Goal: Task Accomplishment & Management: Use online tool/utility

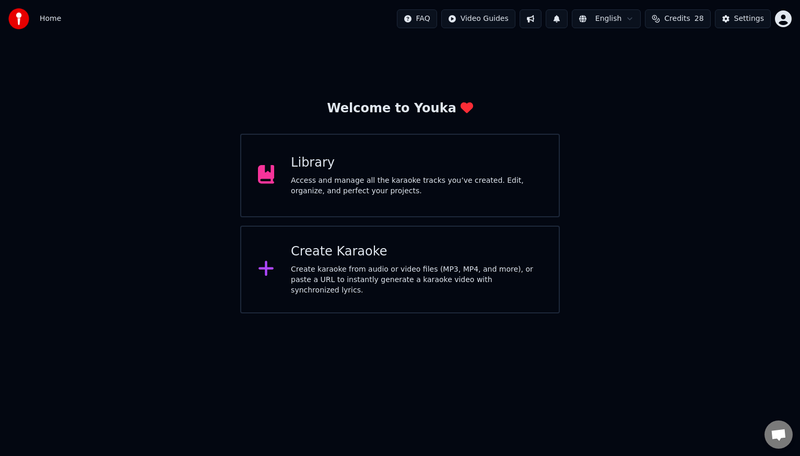
click at [365, 250] on div "Create Karaoke" at bounding box center [416, 251] width 251 height 17
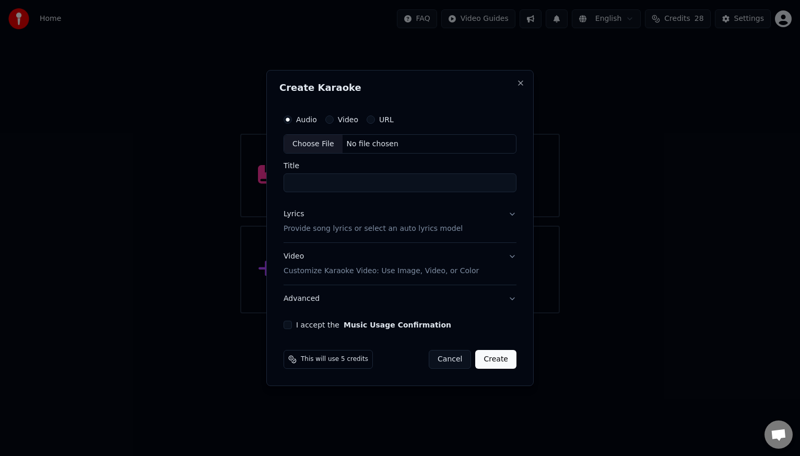
click at [309, 143] on div "Choose File" at bounding box center [313, 144] width 59 height 19
drag, startPoint x: 347, startPoint y: 185, endPoint x: 263, endPoint y: 191, distance: 84.9
click at [263, 191] on body "**********" at bounding box center [400, 157] width 800 height 314
drag, startPoint x: 328, startPoint y: 185, endPoint x: 472, endPoint y: 189, distance: 144.8
click at [472, 189] on input "**********" at bounding box center [400, 183] width 237 height 19
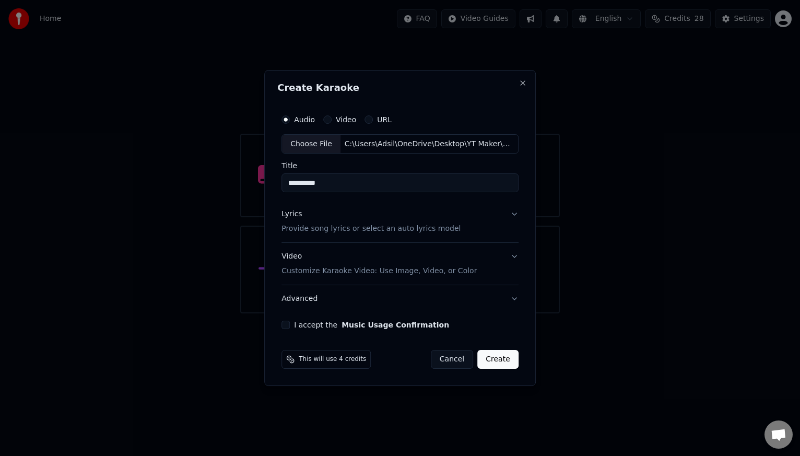
type input "**********"
click at [297, 215] on div "Lyrics" at bounding box center [292, 215] width 20 height 10
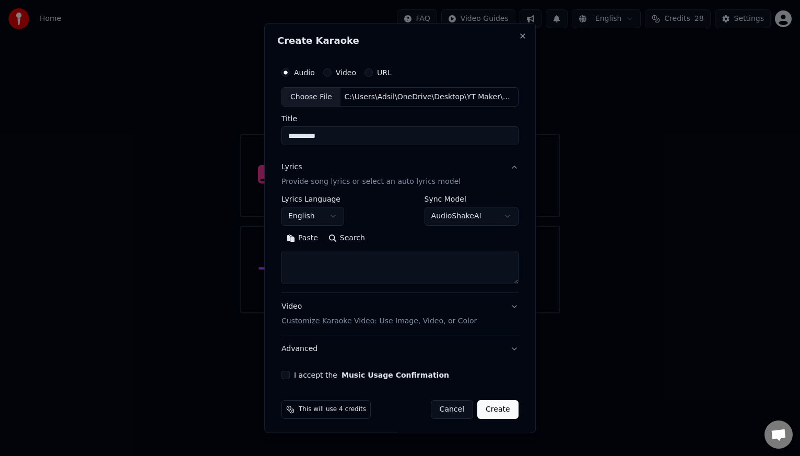
click at [404, 264] on textarea at bounding box center [400, 267] width 237 height 33
click at [309, 236] on button "Paste" at bounding box center [303, 238] width 42 height 17
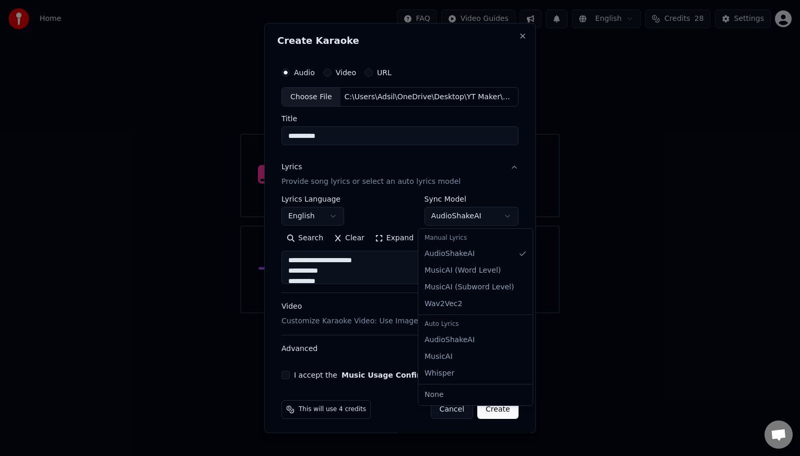
click at [502, 217] on body "**********" at bounding box center [400, 157] width 800 height 314
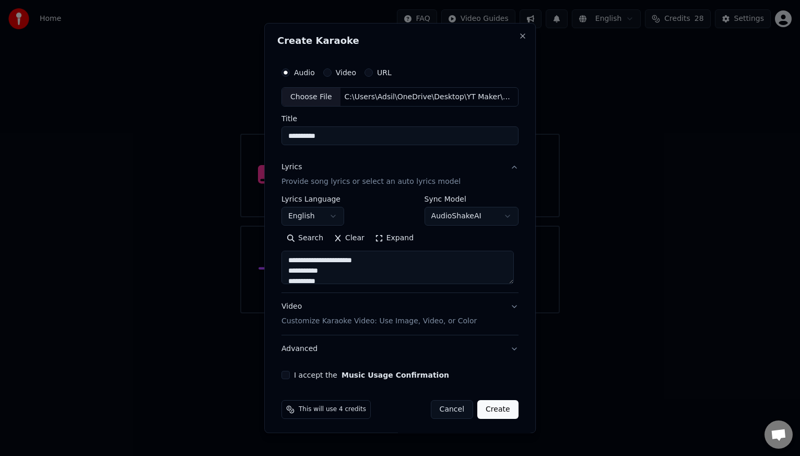
click at [515, 240] on div "**********" at bounding box center [400, 221] width 246 height 326
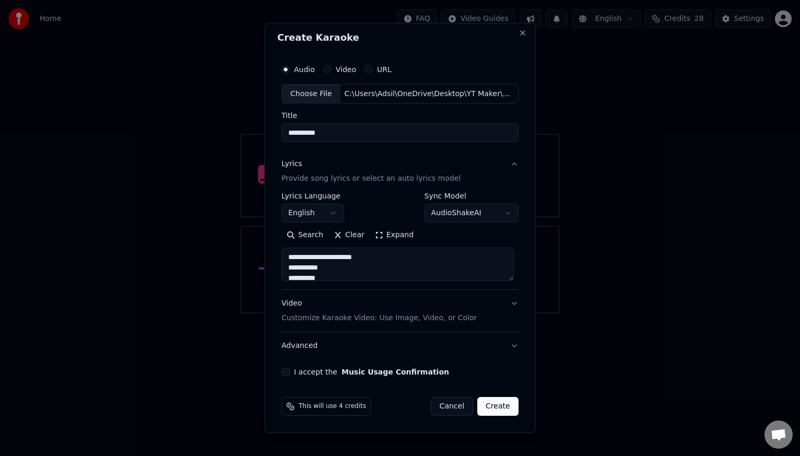
click at [287, 304] on div "Video Customize Karaoke Video: Use Image, Video, or Color" at bounding box center [379, 311] width 195 height 25
type textarea "**********"
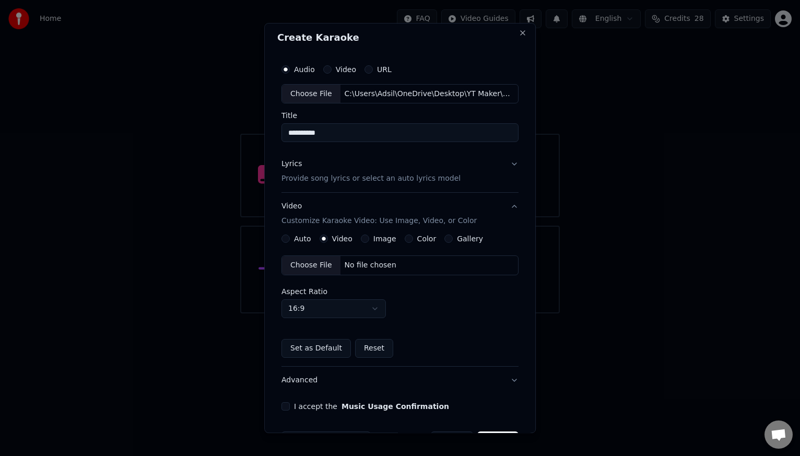
click at [316, 269] on div "Choose File" at bounding box center [311, 266] width 59 height 19
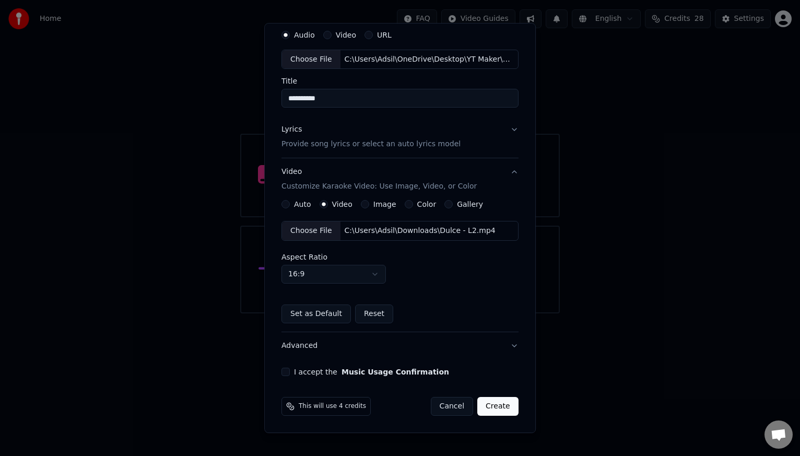
click at [283, 372] on button "I accept the Music Usage Confirmation" at bounding box center [286, 372] width 8 height 8
click at [505, 345] on button "Advanced" at bounding box center [400, 346] width 237 height 27
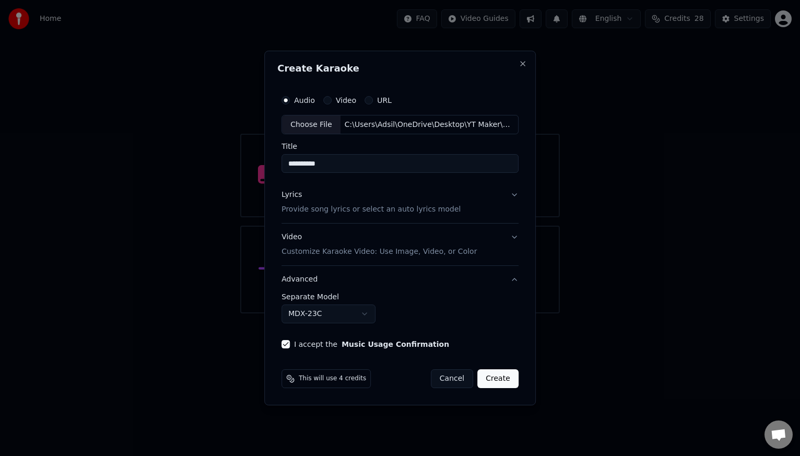
click at [363, 314] on body "**********" at bounding box center [400, 157] width 800 height 314
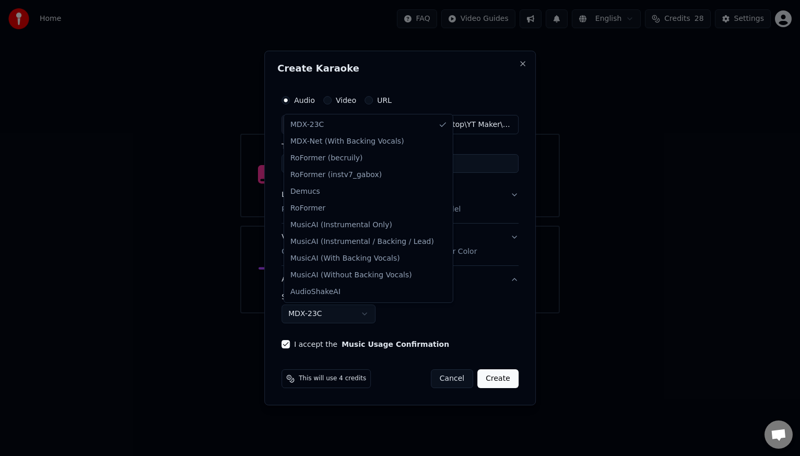
select select "**********"
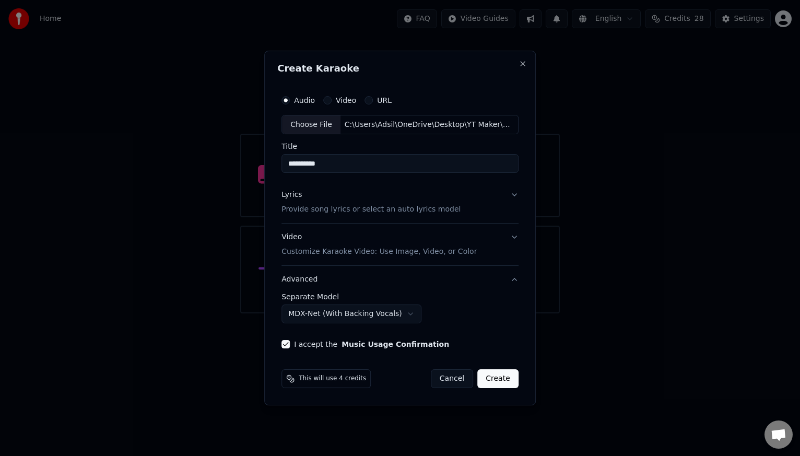
click at [477, 335] on div "**********" at bounding box center [400, 220] width 246 height 268
click at [506, 380] on button "Create" at bounding box center [498, 378] width 41 height 19
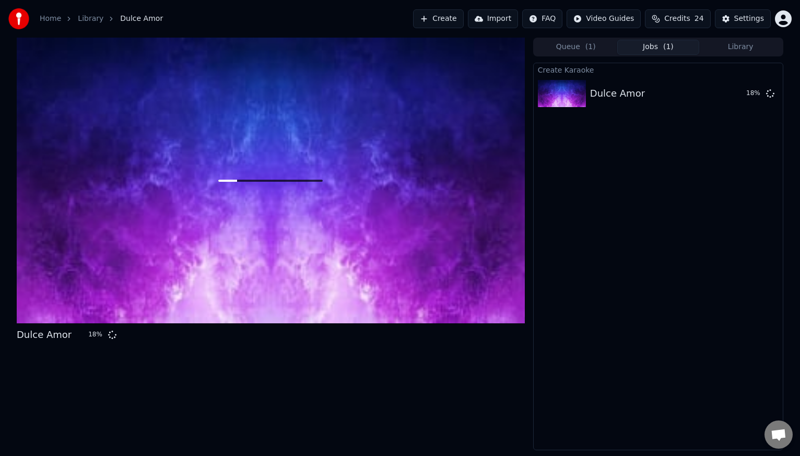
click at [525, 370] on div "Dulce Amor 18 % Queue ( 1 ) Jobs ( 1 ) Library Create Karaoke Dulce Amor 18 %" at bounding box center [400, 244] width 784 height 413
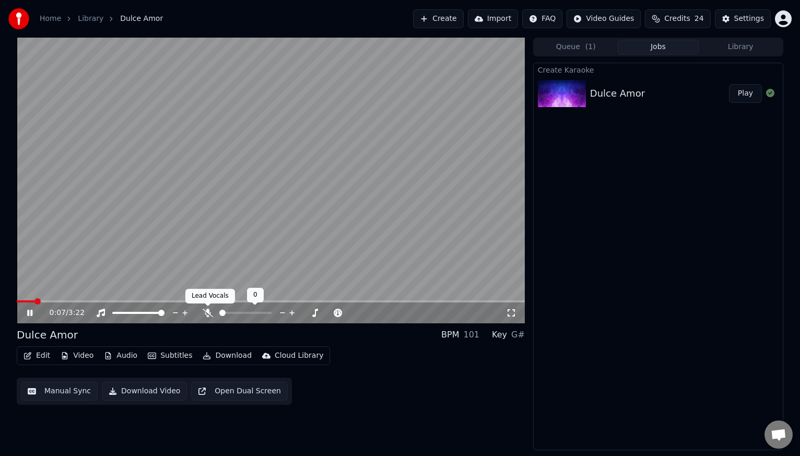
click at [207, 313] on icon at bounding box center [208, 313] width 10 height 8
click at [17, 305] on span at bounding box center [20, 301] width 6 height 6
click at [28, 315] on icon at bounding box center [29, 313] width 5 height 6
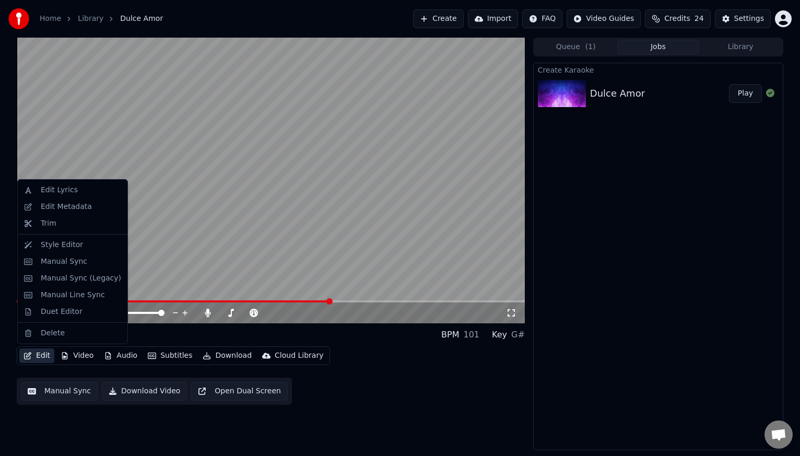
click at [42, 354] on button "Edit" at bounding box center [36, 356] width 35 height 15
click at [53, 267] on div "Manual Sync" at bounding box center [73, 261] width 106 height 17
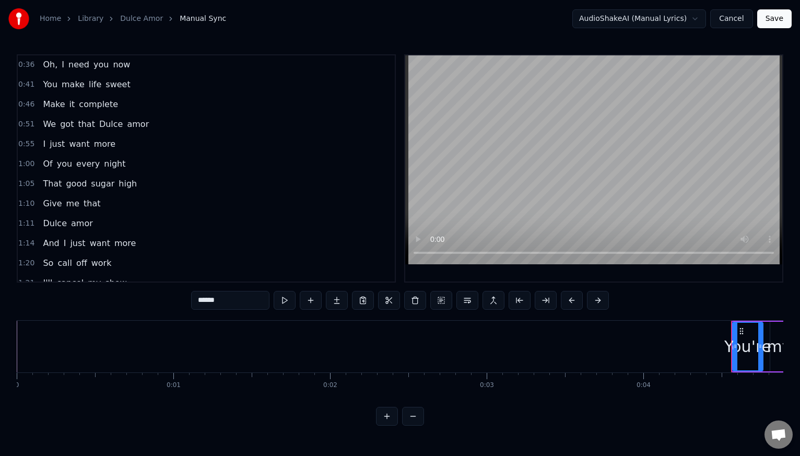
scroll to position [303, 0]
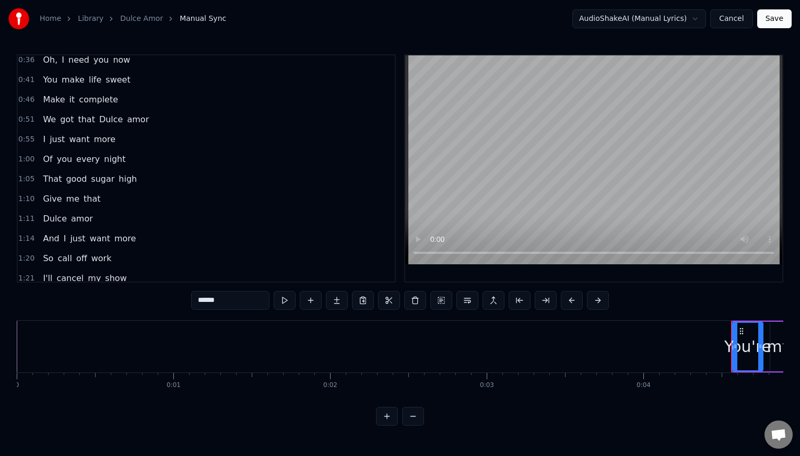
click at [39, 151] on div "Of you every night" at bounding box center [84, 159] width 91 height 19
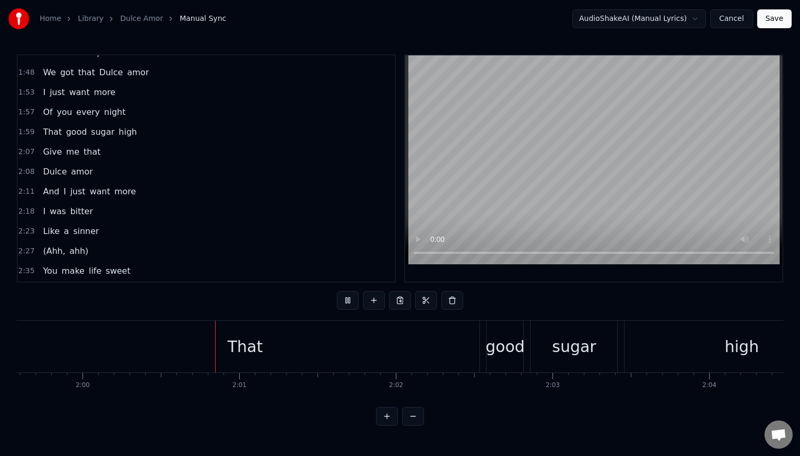
scroll to position [0, 18808]
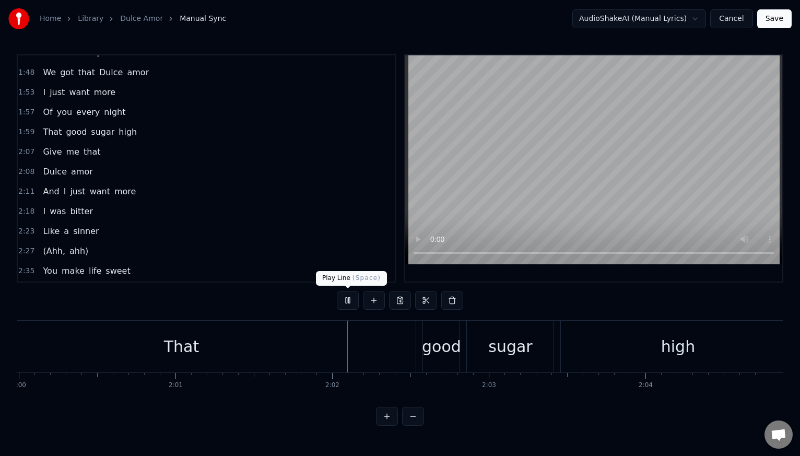
click at [345, 298] on button at bounding box center [348, 300] width 22 height 19
click at [39, 124] on div "That good sugar high" at bounding box center [90, 132] width 102 height 19
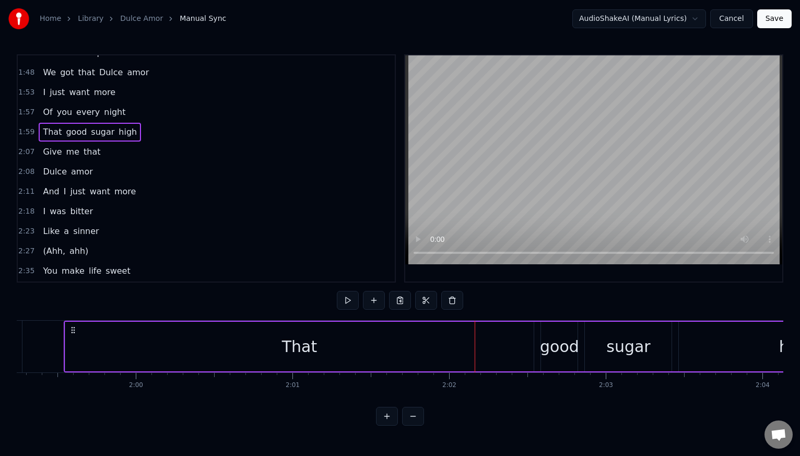
scroll to position [0, 18685]
click at [334, 346] on div "That" at bounding box center [305, 347] width 469 height 50
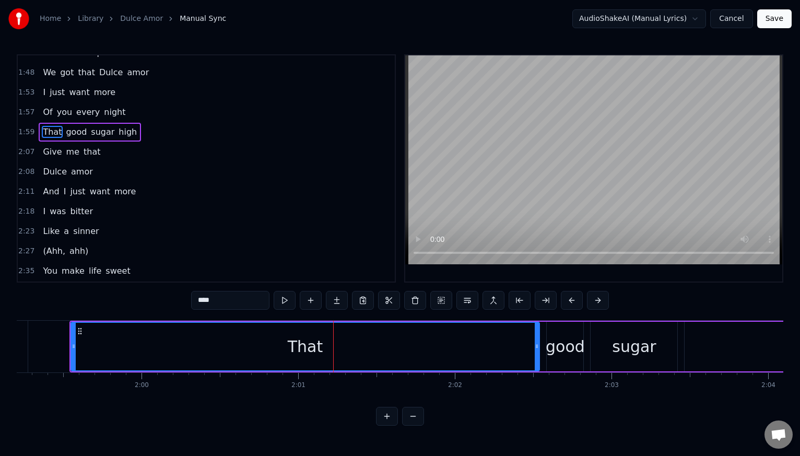
scroll to position [651, 0]
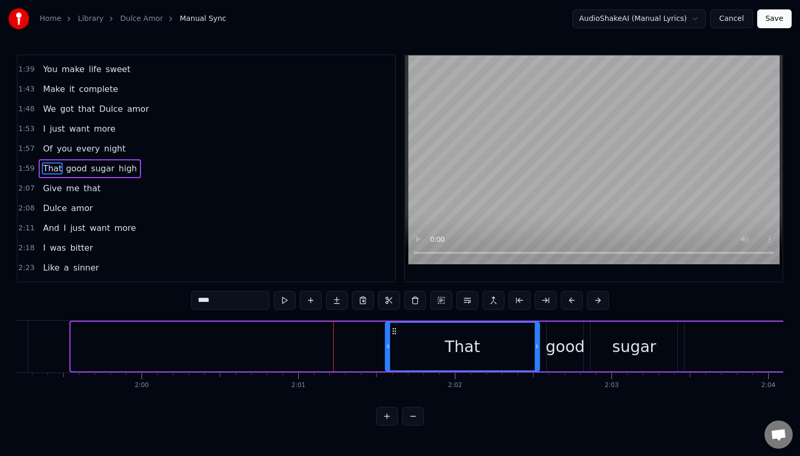
drag, startPoint x: 73, startPoint y: 344, endPoint x: 387, endPoint y: 351, distance: 314.6
click at [387, 351] on div at bounding box center [388, 347] width 4 height 48
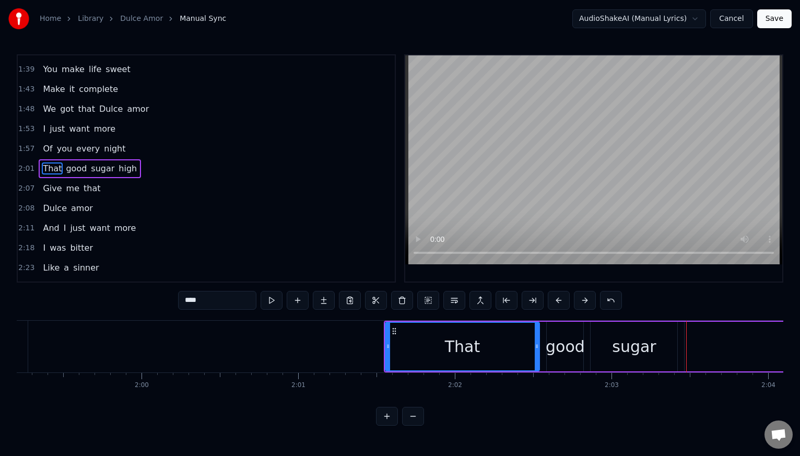
click at [39, 143] on div "Of you every night" at bounding box center [84, 149] width 91 height 19
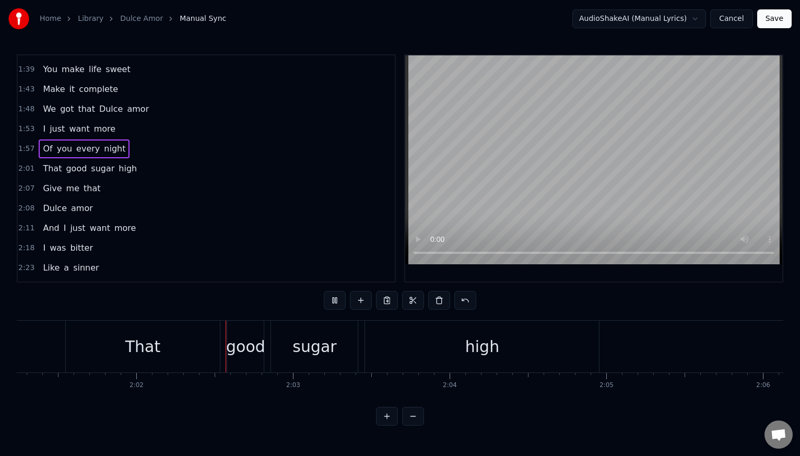
scroll to position [0, 19083]
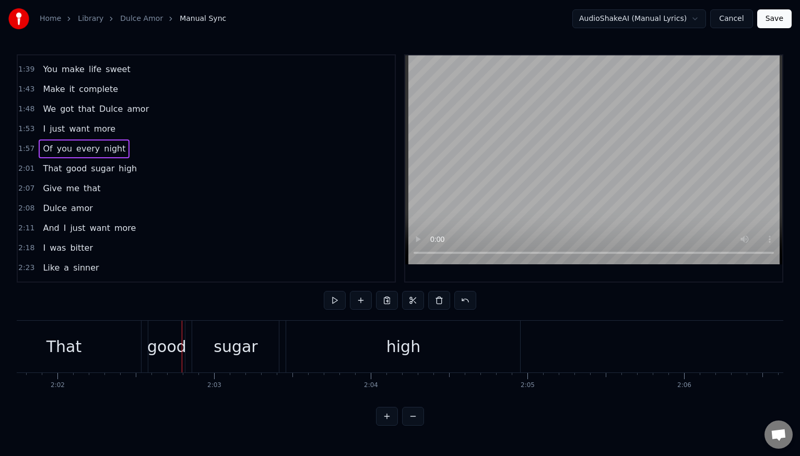
click at [112, 356] on div "That" at bounding box center [64, 347] width 155 height 52
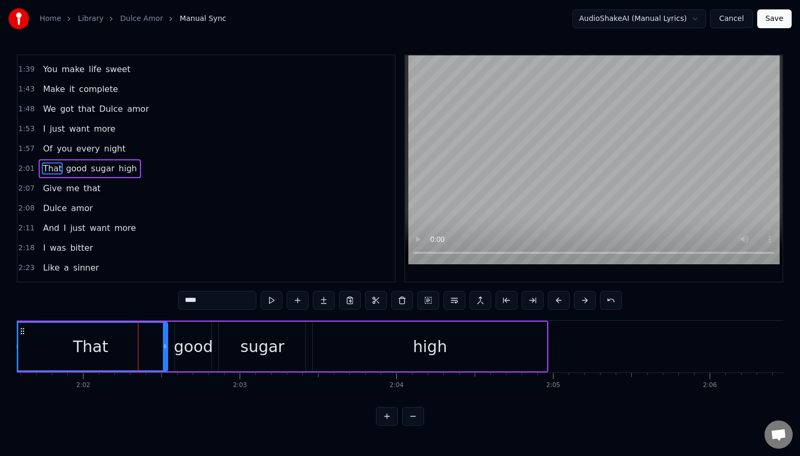
scroll to position [0, 18769]
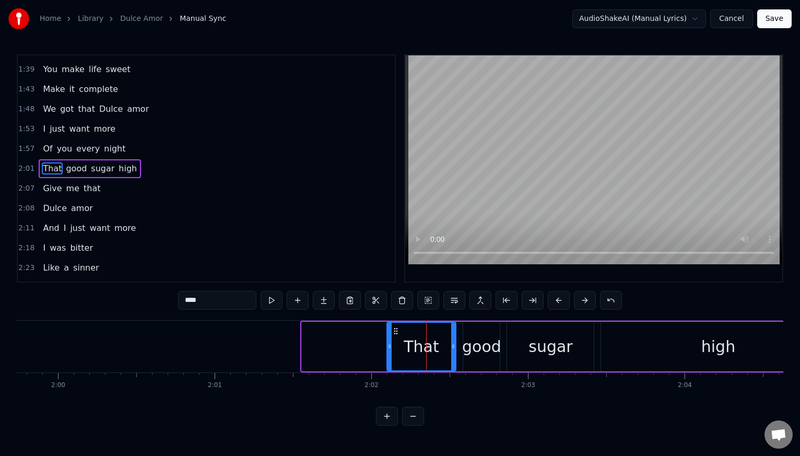
drag, startPoint x: 304, startPoint y: 350, endPoint x: 389, endPoint y: 358, distance: 85.5
click at [389, 358] on div at bounding box center [390, 347] width 4 height 48
click at [40, 102] on div "We got that Dulce amor" at bounding box center [96, 109] width 114 height 19
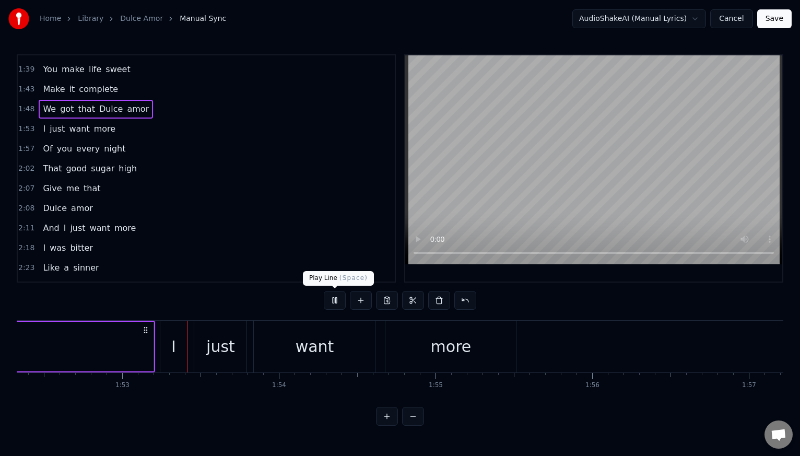
scroll to position [0, 17621]
click at [337, 300] on button at bounding box center [335, 300] width 22 height 19
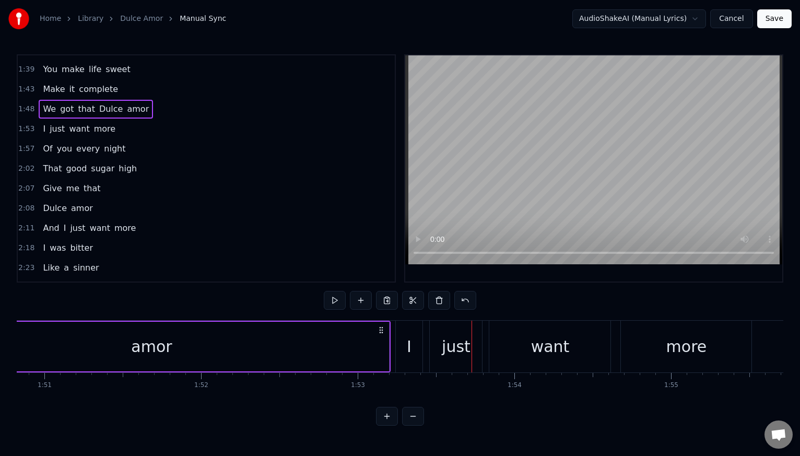
scroll to position [0, 17061]
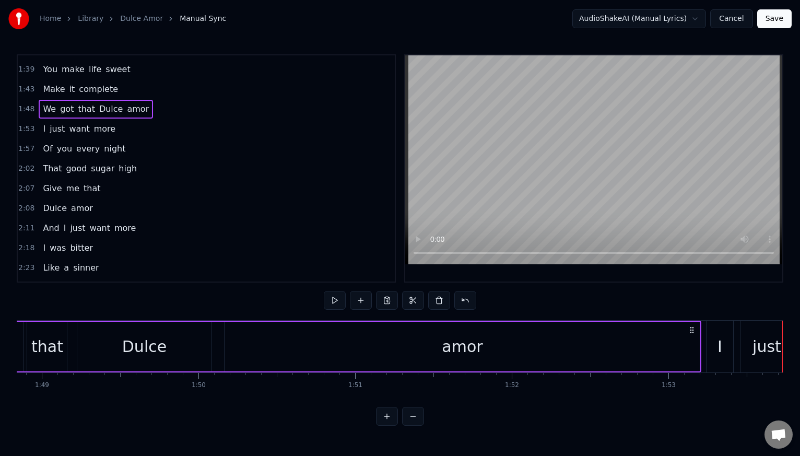
click at [519, 354] on div "amor" at bounding box center [462, 347] width 475 height 50
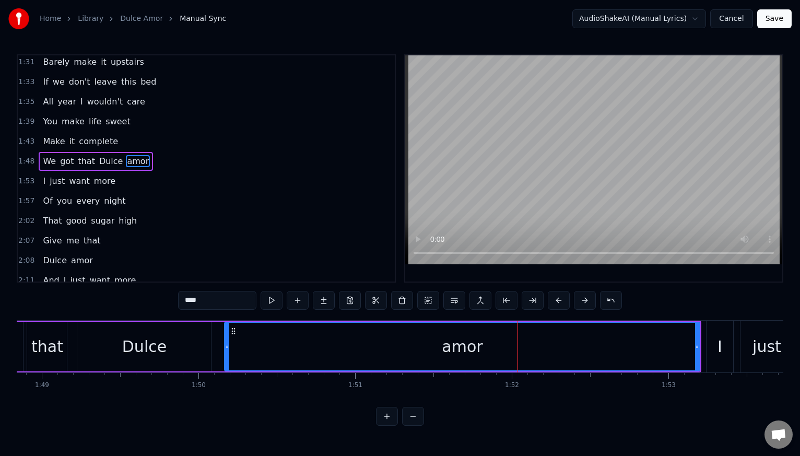
scroll to position [591, 0]
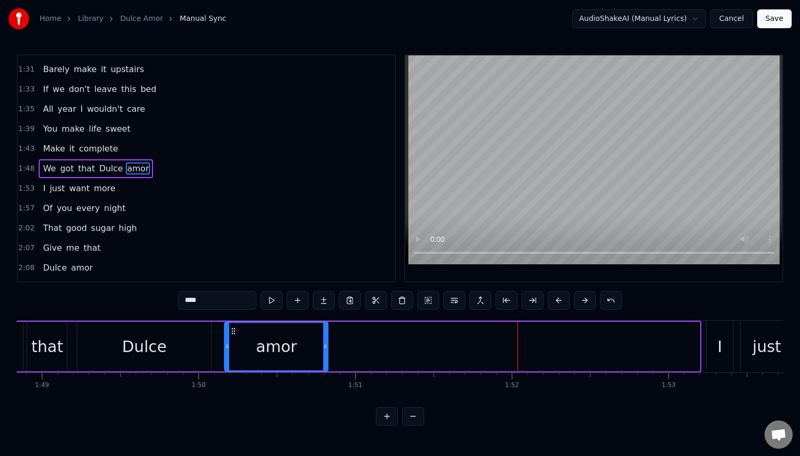
drag, startPoint x: 695, startPoint y: 347, endPoint x: 323, endPoint y: 355, distance: 372.1
click at [323, 355] on div at bounding box center [325, 347] width 4 height 48
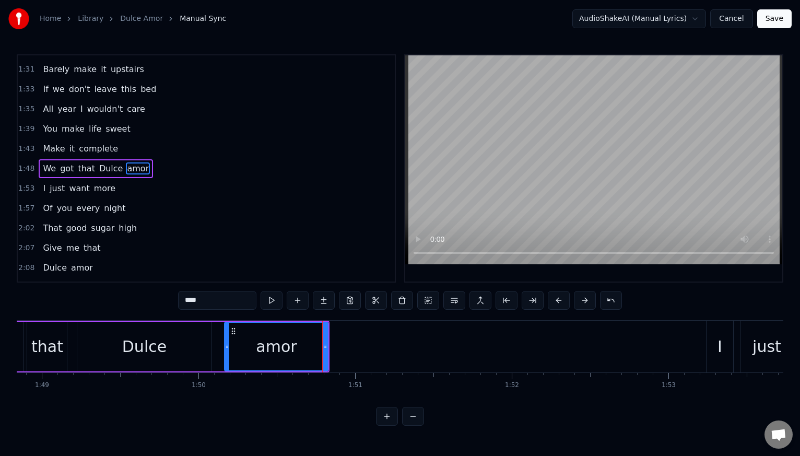
click at [39, 143] on div "Make it complete" at bounding box center [81, 149] width 84 height 19
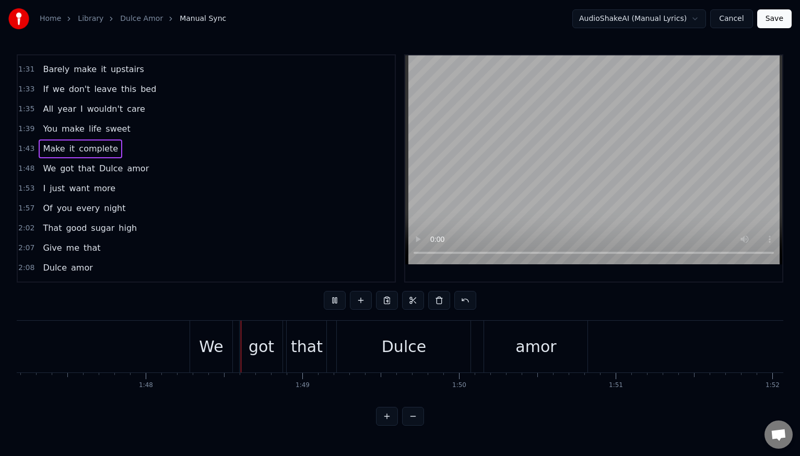
scroll to position [0, 16879]
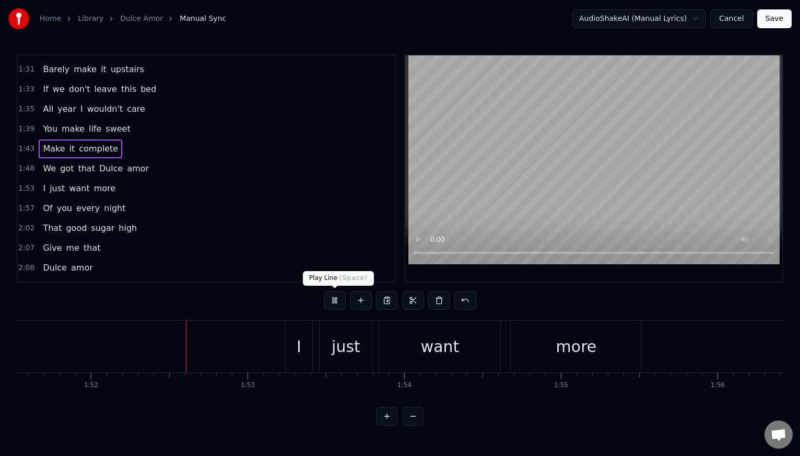
click at [334, 300] on button at bounding box center [335, 300] width 22 height 19
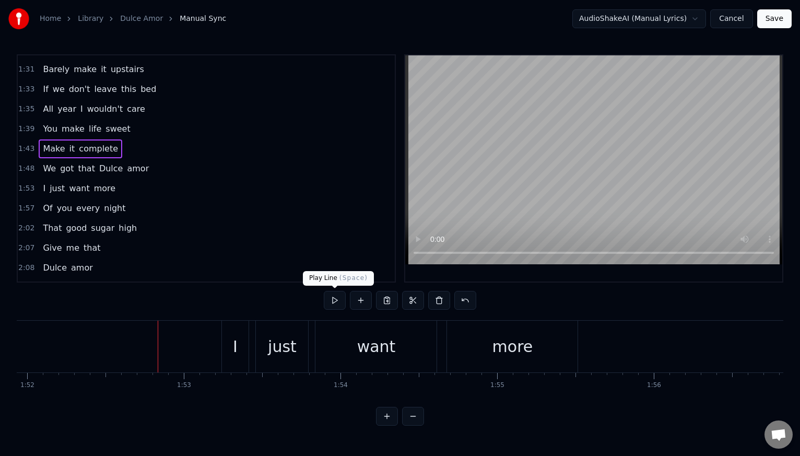
scroll to position [0, 17546]
drag, startPoint x: 443, startPoint y: 407, endPoint x: 436, endPoint y: 409, distance: 7.1
click at [431, 410] on div "0:04 You're my favorite place 0:05 El Pescador 0:06 End of day 0:07 Been two we…" at bounding box center [400, 240] width 767 height 372
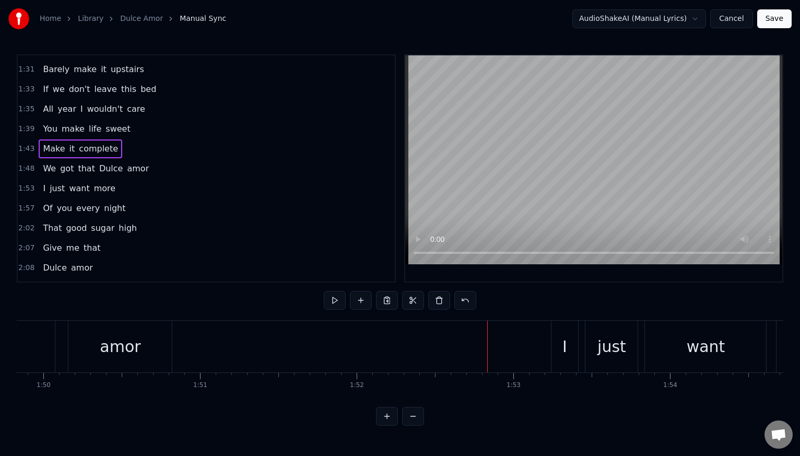
scroll to position [0, 17038]
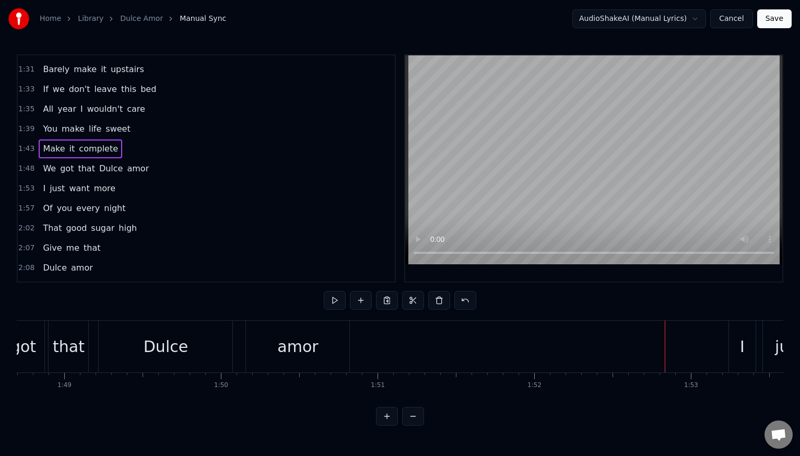
click at [307, 345] on div "amor" at bounding box center [297, 347] width 41 height 24
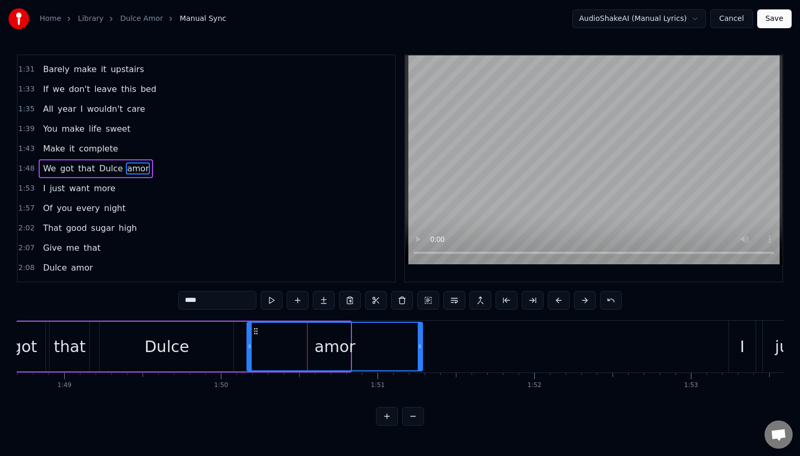
drag, startPoint x: 349, startPoint y: 346, endPoint x: 421, endPoint y: 349, distance: 72.2
click at [421, 349] on icon at bounding box center [420, 346] width 4 height 8
click at [40, 142] on div "Make it complete" at bounding box center [81, 149] width 84 height 19
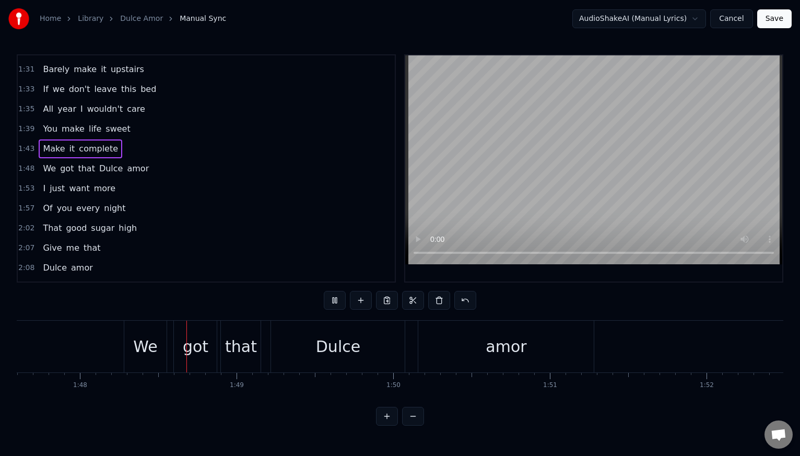
scroll to position [0, 16879]
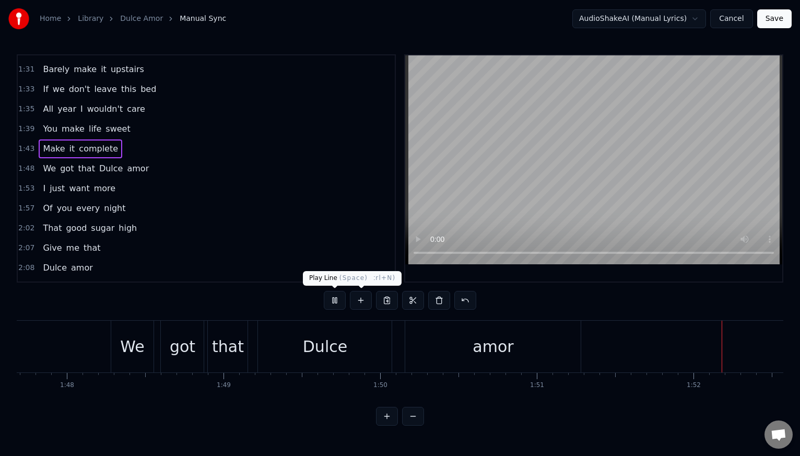
click at [336, 300] on button at bounding box center [335, 300] width 22 height 19
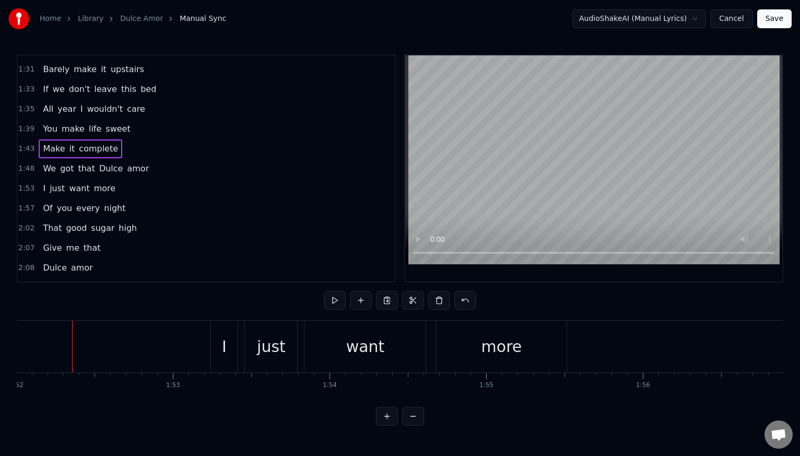
scroll to position [0, 17559]
click at [83, 147] on span "complete" at bounding box center [98, 149] width 41 height 12
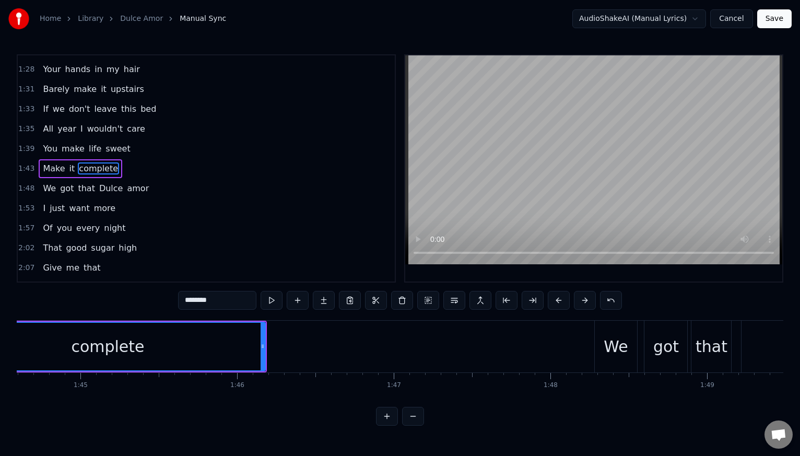
scroll to position [0, 16275]
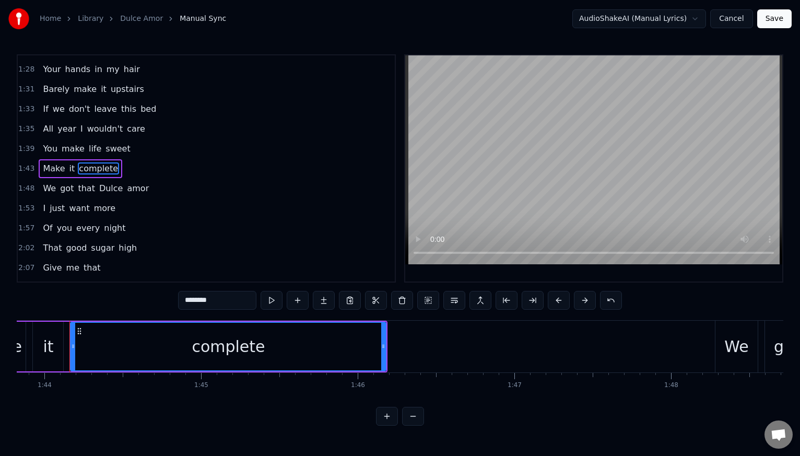
click at [366, 348] on div "complete" at bounding box center [228, 347] width 315 height 48
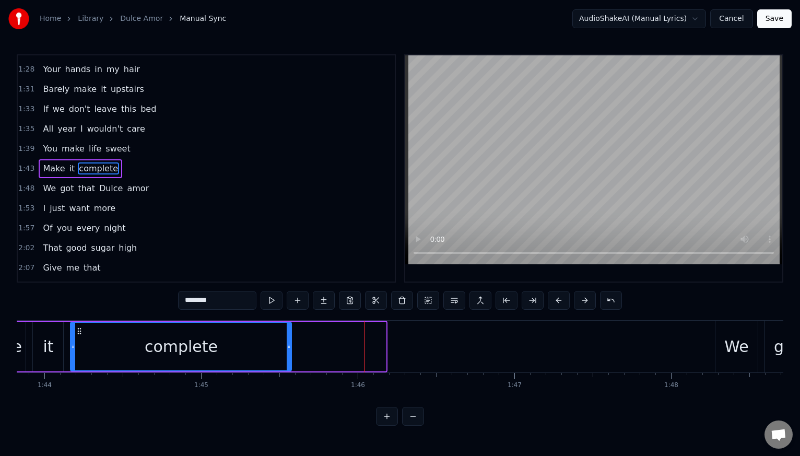
drag, startPoint x: 385, startPoint y: 347, endPoint x: 291, endPoint y: 355, distance: 94.9
click at [291, 355] on div at bounding box center [289, 347] width 4 height 48
click at [42, 143] on span "You" at bounding box center [50, 149] width 17 height 12
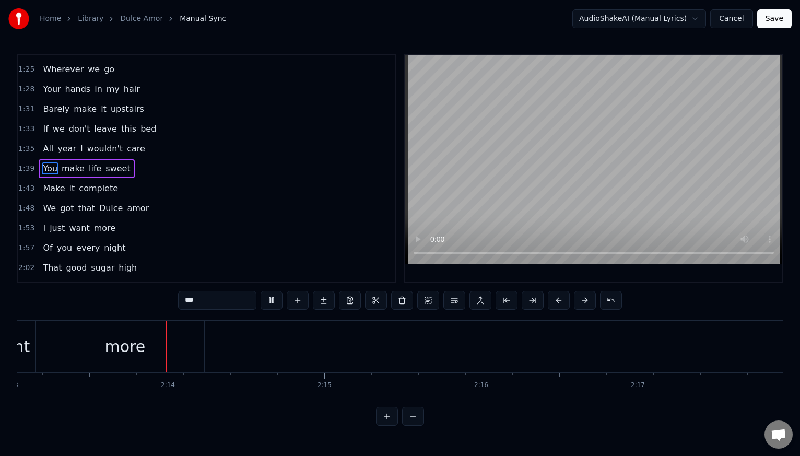
scroll to position [0, 20854]
click at [276, 297] on button at bounding box center [272, 300] width 22 height 19
click at [126, 208] on span "amor" at bounding box center [138, 208] width 24 height 12
type input "****"
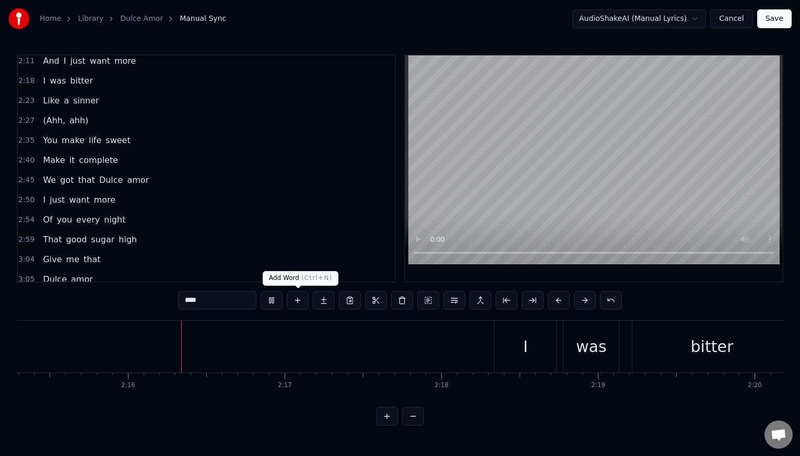
scroll to position [0, 21214]
click at [274, 305] on button at bounding box center [272, 300] width 22 height 19
click at [39, 174] on div "We got that Dulce amor" at bounding box center [96, 180] width 114 height 19
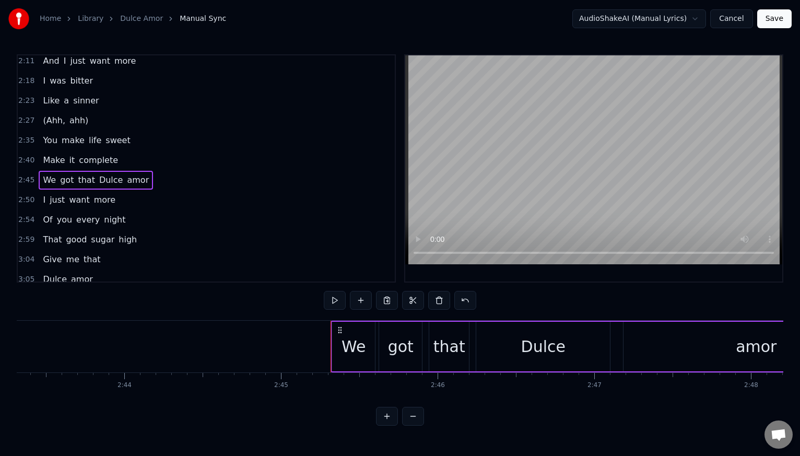
scroll to position [0, 25862]
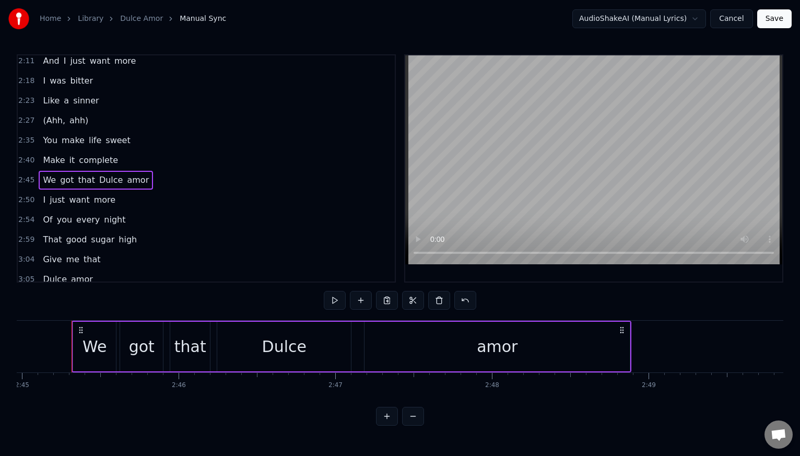
click at [126, 181] on span "amor" at bounding box center [138, 180] width 24 height 12
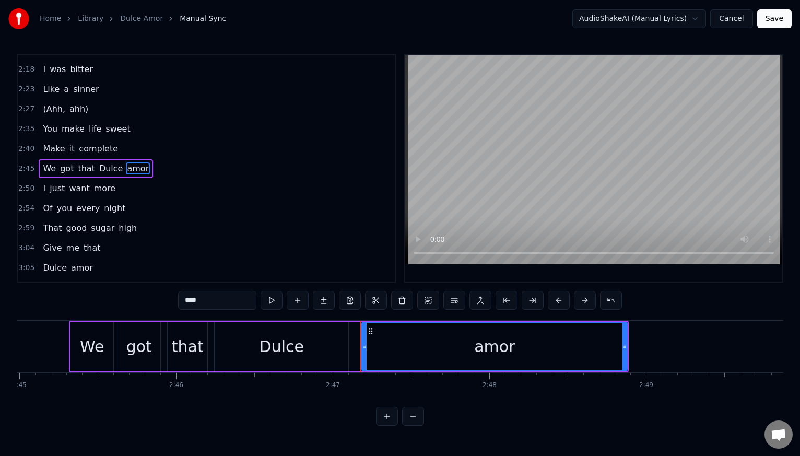
click at [549, 350] on div "amor" at bounding box center [495, 347] width 264 height 48
drag, startPoint x: 625, startPoint y: 345, endPoint x: 548, endPoint y: 354, distance: 77.3
click at [548, 354] on div at bounding box center [548, 347] width 4 height 48
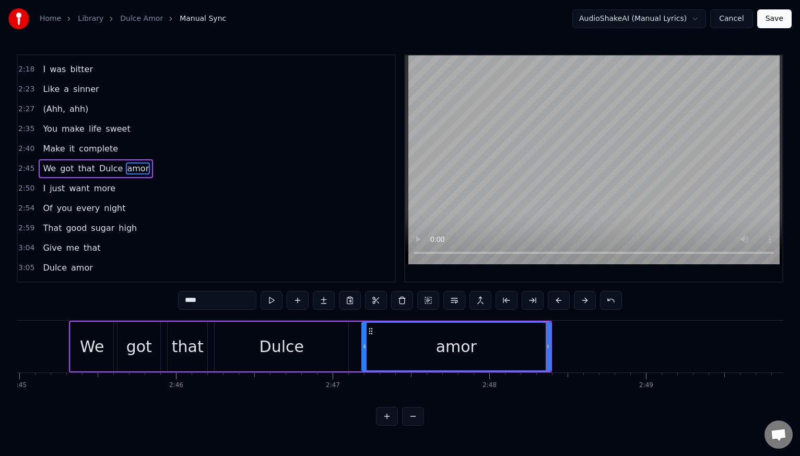
click at [40, 140] on div "Make it complete" at bounding box center [81, 149] width 84 height 19
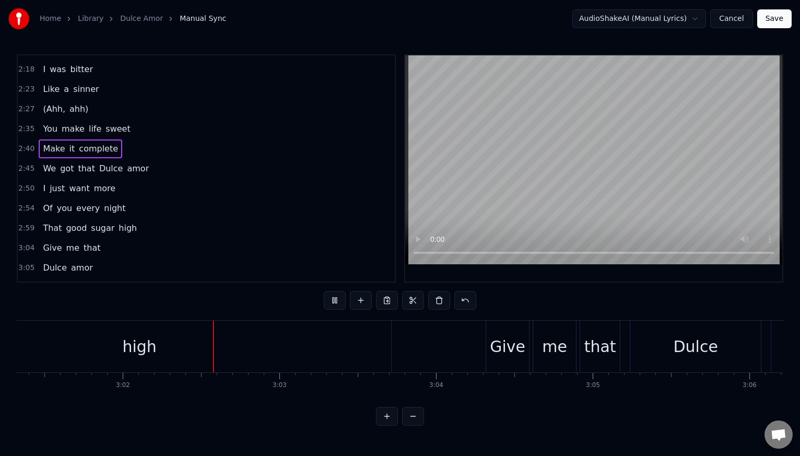
scroll to position [0, 28487]
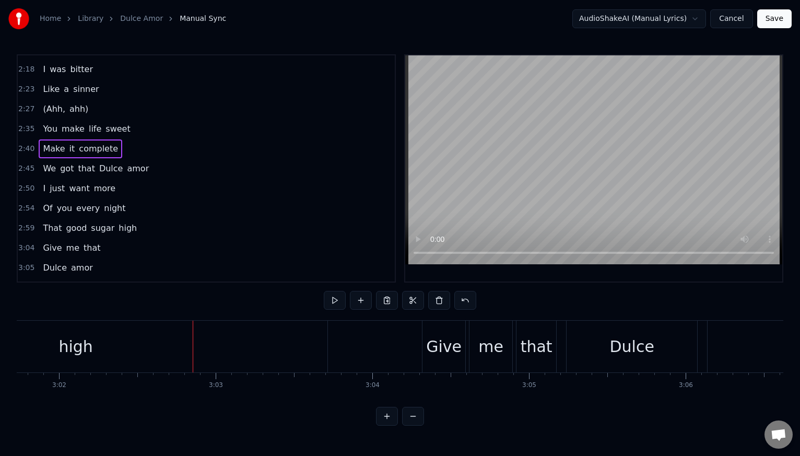
click at [118, 226] on span "high" at bounding box center [128, 228] width 20 height 12
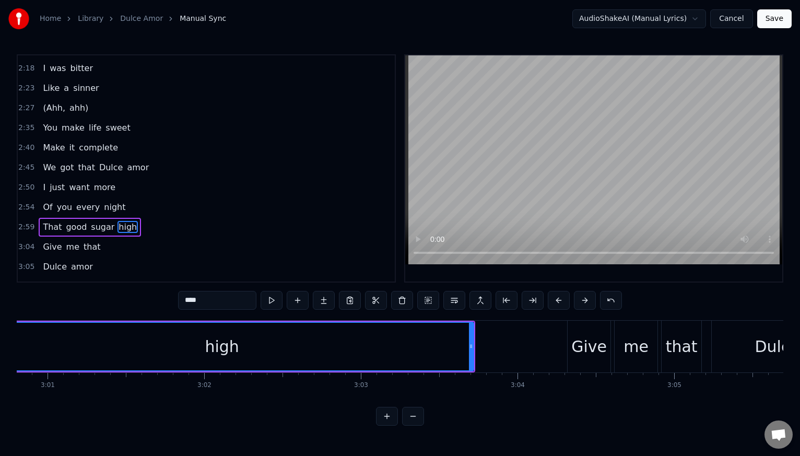
scroll to position [0, 28241]
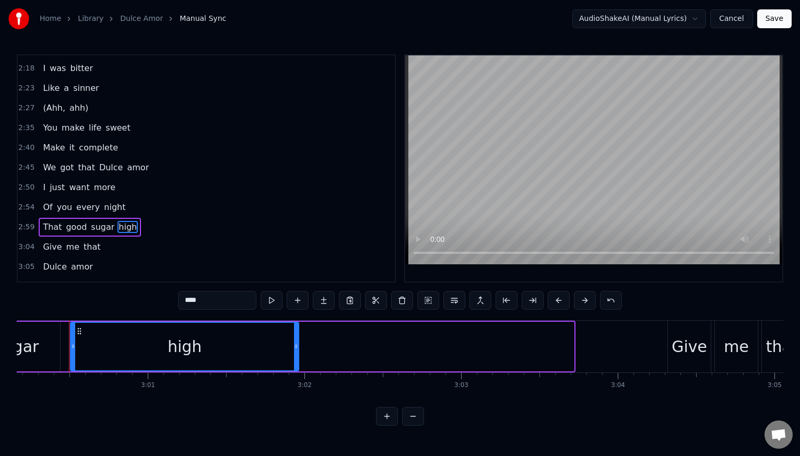
drag, startPoint x: 573, startPoint y: 346, endPoint x: 297, endPoint y: 354, distance: 275.5
click at [297, 354] on div at bounding box center [296, 347] width 4 height 48
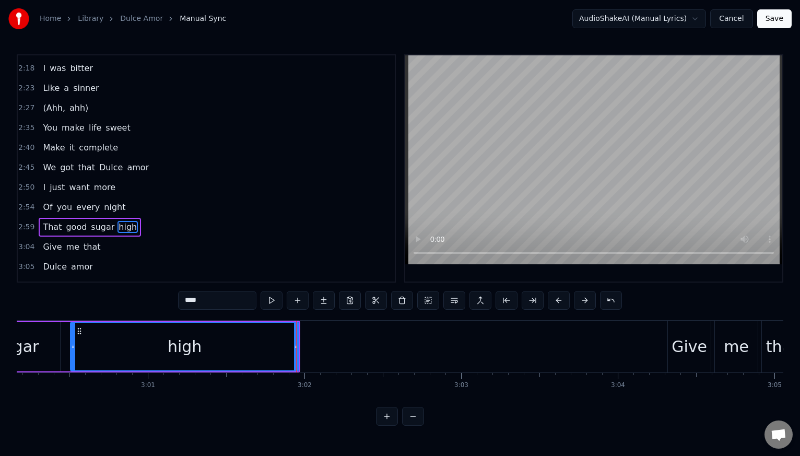
scroll to position [846, 0]
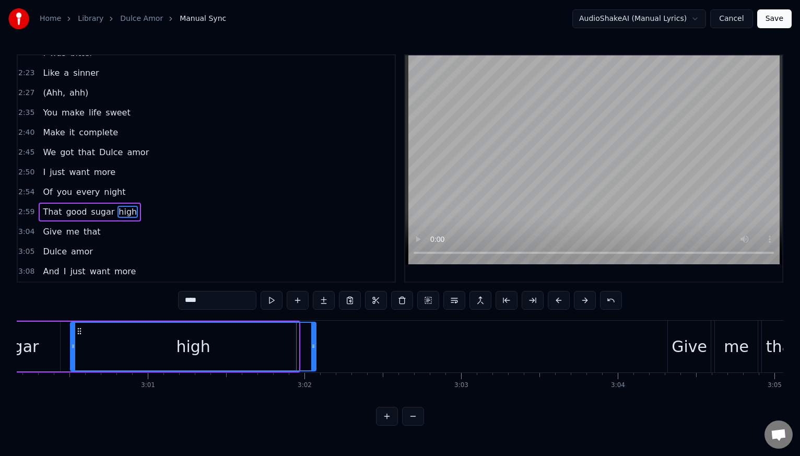
drag, startPoint x: 297, startPoint y: 354, endPoint x: 315, endPoint y: 352, distance: 17.4
click at [315, 352] on div at bounding box center [313, 347] width 4 height 48
click at [39, 166] on div "I just want more" at bounding box center [79, 172] width 81 height 19
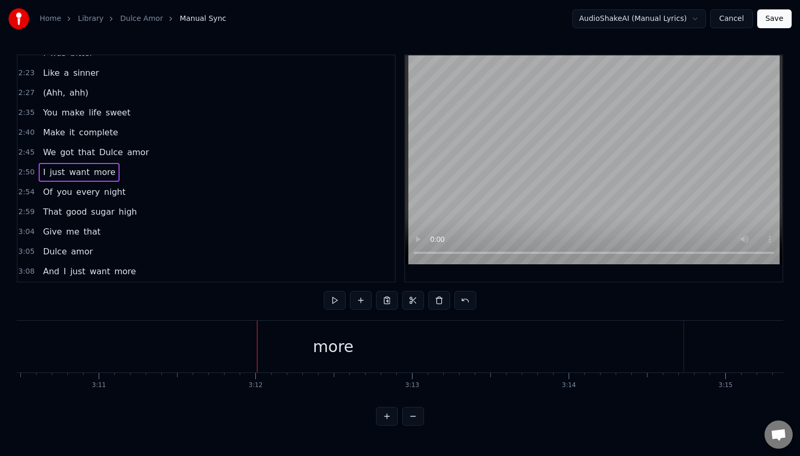
scroll to position [0, 29960]
click at [40, 264] on div "And I just want more" at bounding box center [89, 271] width 101 height 19
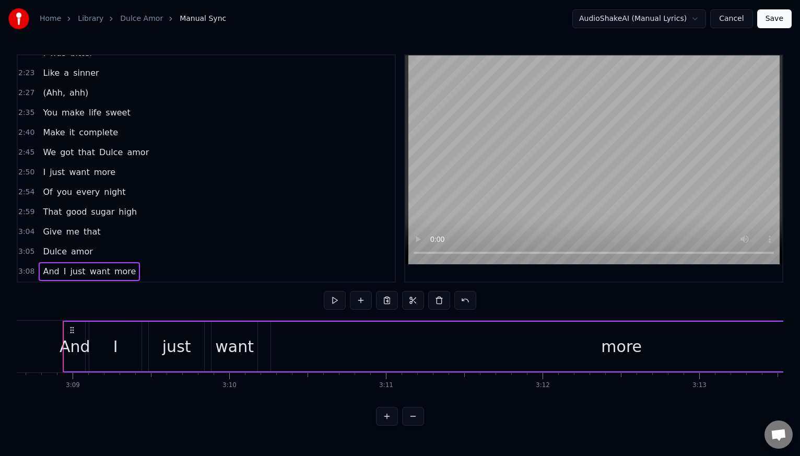
scroll to position [0, 29564]
click at [113, 273] on span "more" at bounding box center [125, 271] width 24 height 12
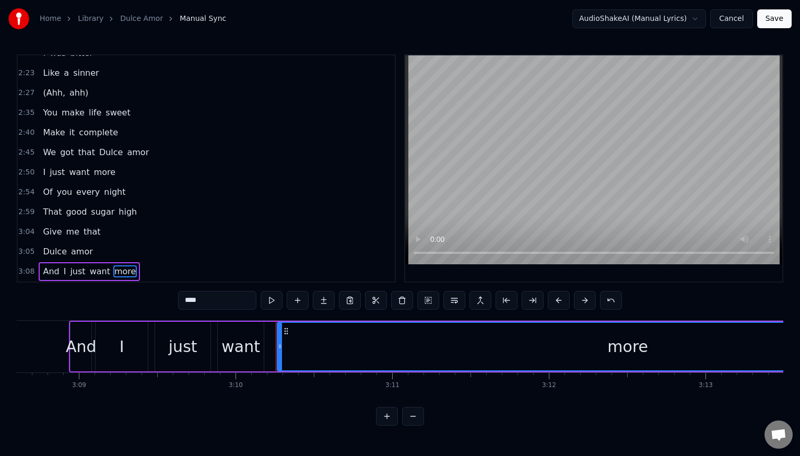
scroll to position [0, 29973]
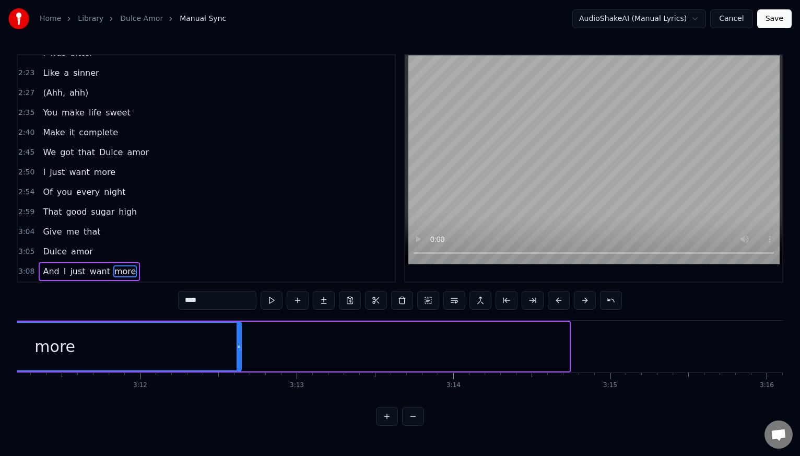
drag, startPoint x: 567, startPoint y: 347, endPoint x: 239, endPoint y: 365, distance: 328.6
click at [239, 365] on div at bounding box center [239, 347] width 4 height 48
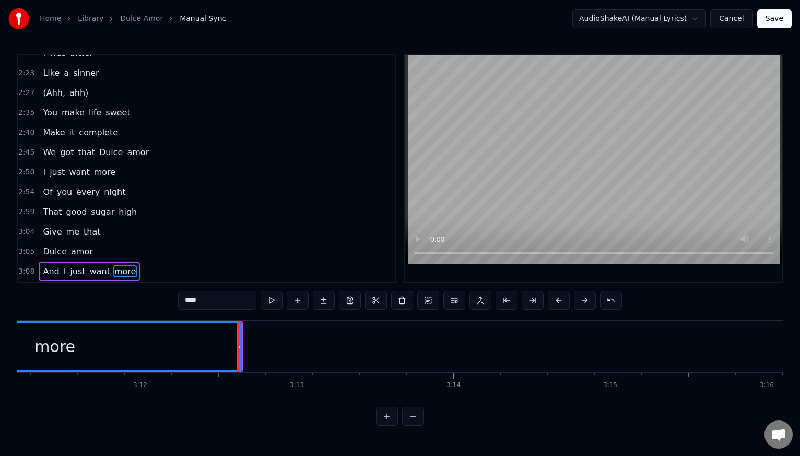
click at [39, 224] on div "Give me that" at bounding box center [72, 232] width 66 height 19
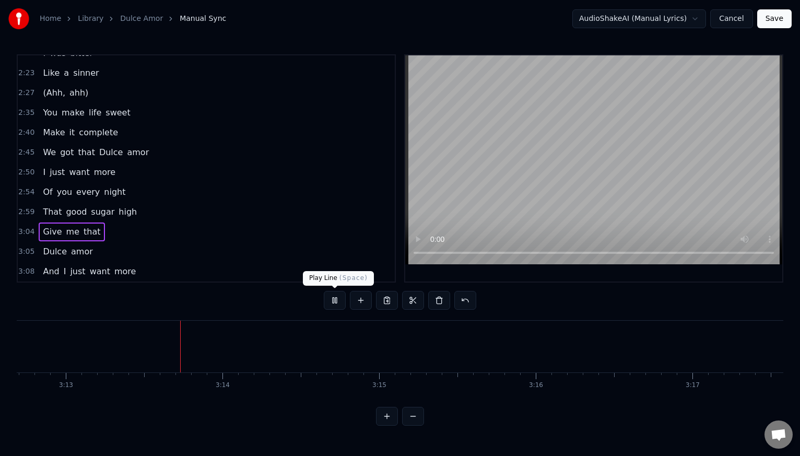
scroll to position [0, 30205]
click at [339, 303] on button at bounding box center [335, 300] width 22 height 19
click at [122, 274] on span "more" at bounding box center [125, 271] width 24 height 12
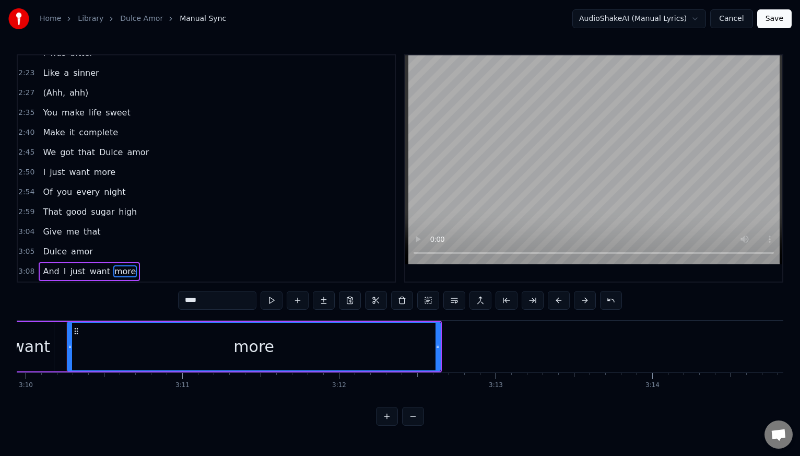
scroll to position [0, 29771]
click at [404, 344] on div "more" at bounding box center [257, 347] width 372 height 48
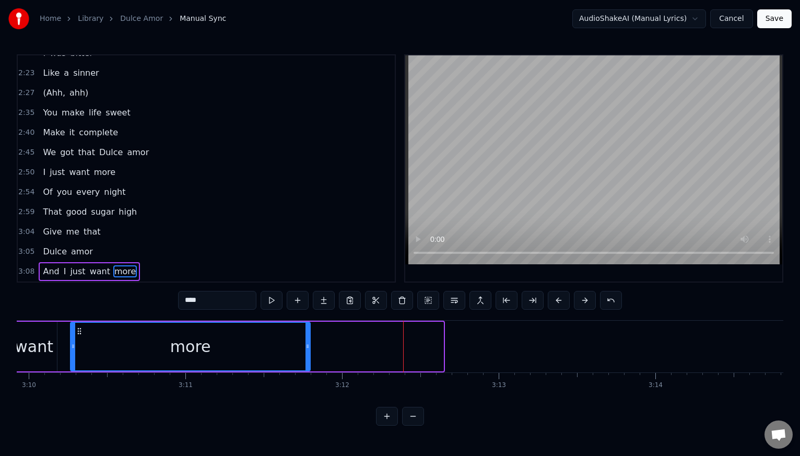
drag, startPoint x: 439, startPoint y: 347, endPoint x: 306, endPoint y: 357, distance: 133.6
click at [306, 357] on div at bounding box center [308, 347] width 4 height 48
click at [39, 225] on div "Give me that" at bounding box center [72, 232] width 66 height 19
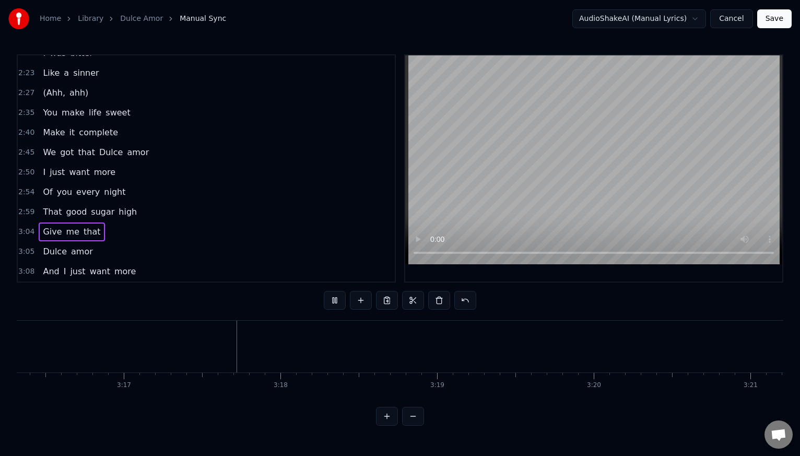
scroll to position [0, 30876]
click at [771, 15] on button "Save" at bounding box center [775, 18] width 34 height 19
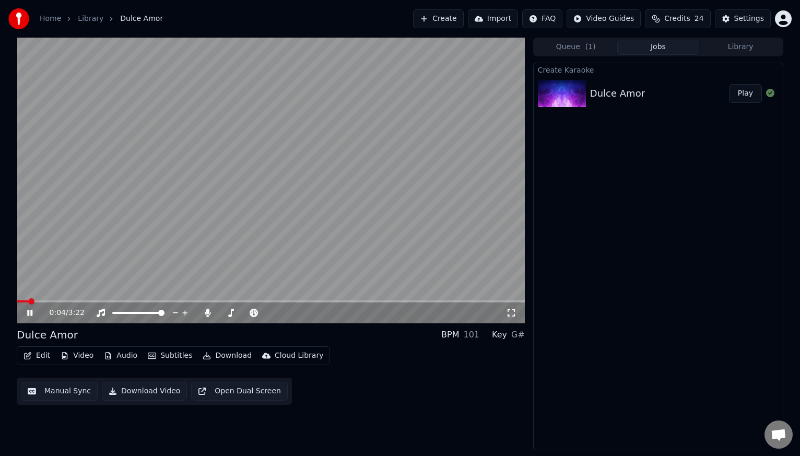
click at [34, 354] on button "Edit" at bounding box center [36, 356] width 35 height 15
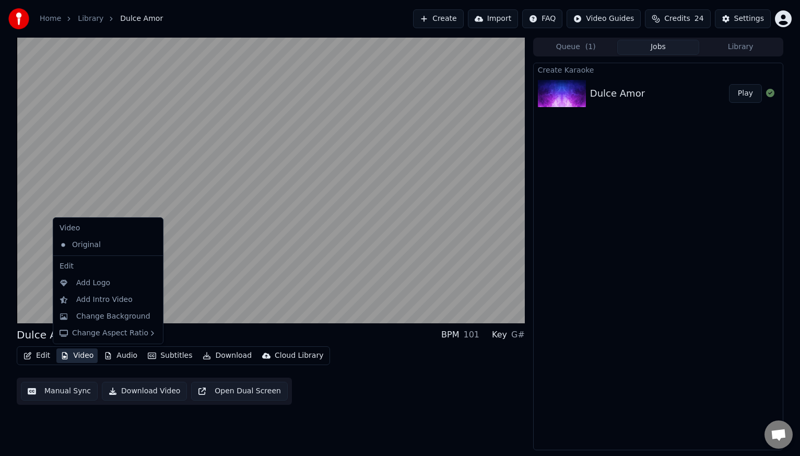
click at [80, 356] on button "Video" at bounding box center [76, 356] width 41 height 15
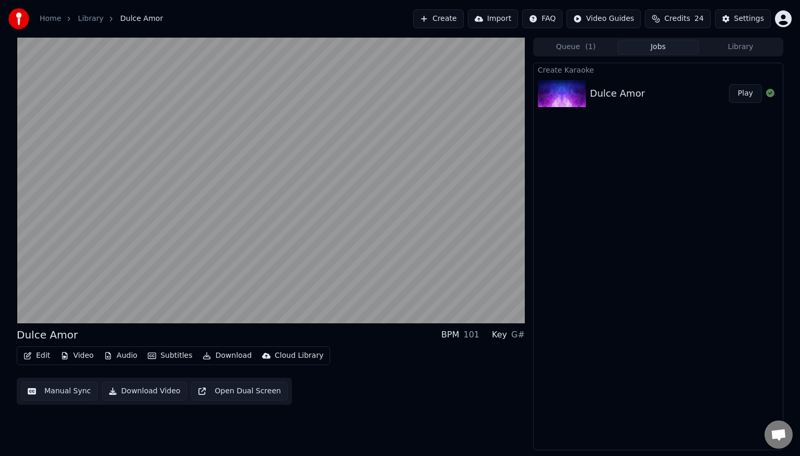
click at [44, 357] on button "Edit" at bounding box center [36, 356] width 35 height 15
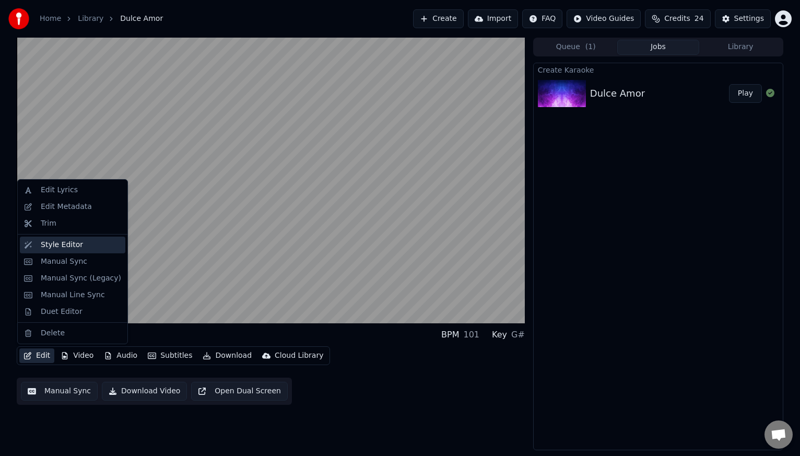
click at [43, 241] on div "Style Editor" at bounding box center [62, 245] width 42 height 10
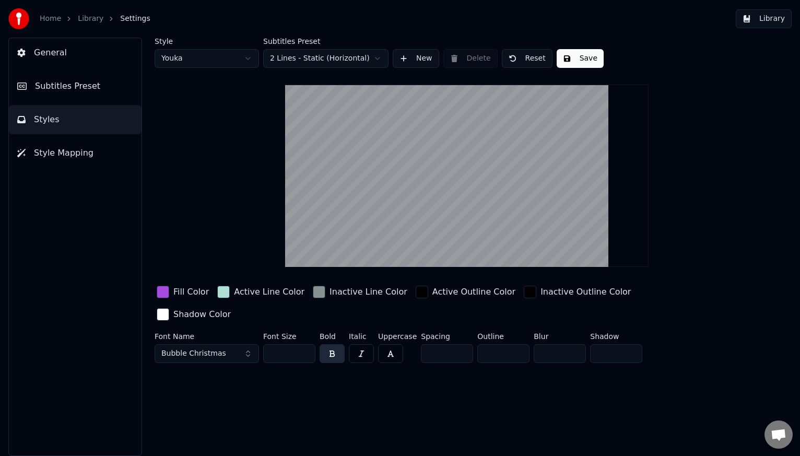
click at [160, 293] on div "button" at bounding box center [163, 292] width 13 height 13
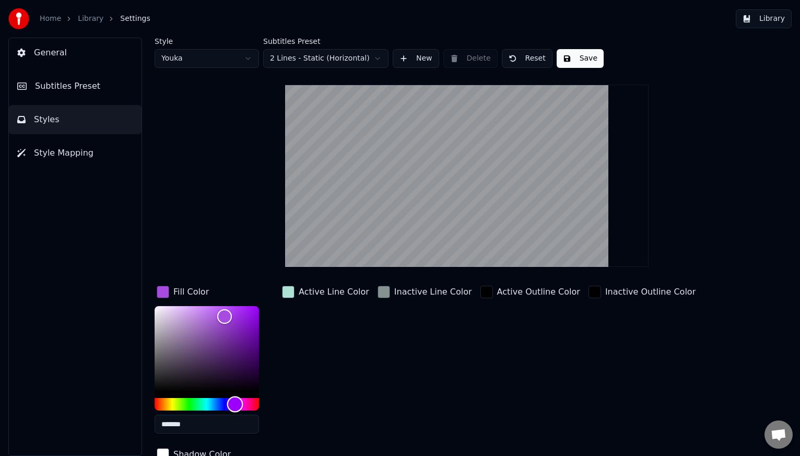
type input "*******"
click at [161, 402] on div "Hue" at bounding box center [207, 404] width 105 height 13
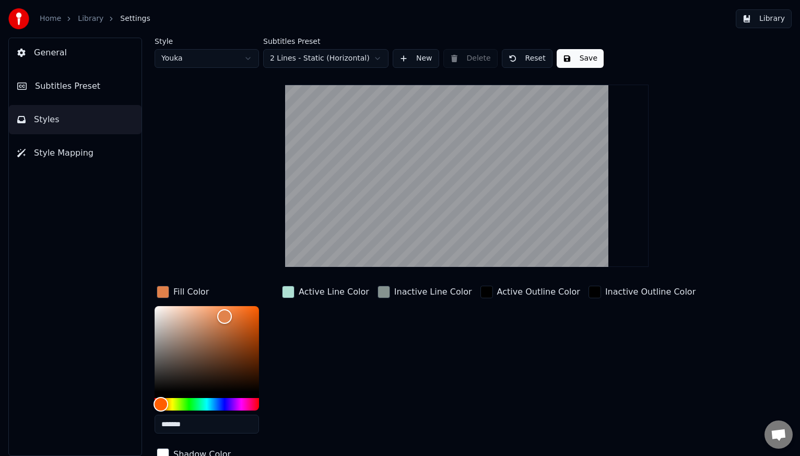
click at [342, 356] on div "Active Line Color" at bounding box center [325, 363] width 91 height 158
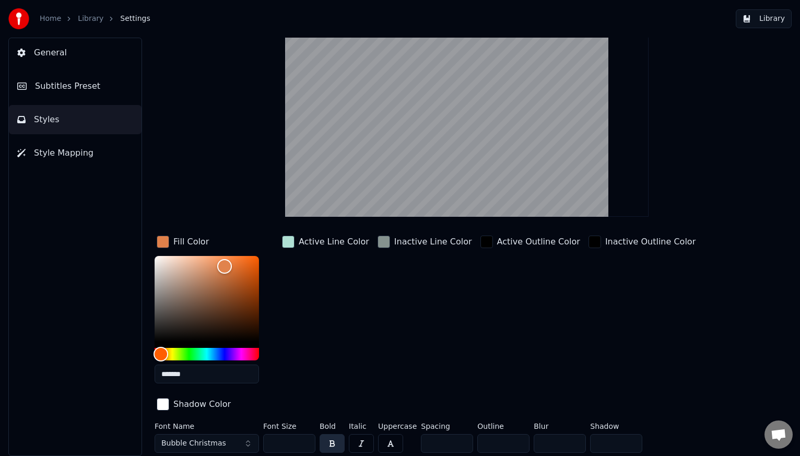
click at [214, 375] on input "*******" at bounding box center [207, 374] width 105 height 19
click at [226, 374] on input "*******" at bounding box center [207, 374] width 105 height 19
click at [231, 439] on button "Bubble Christmas" at bounding box center [207, 443] width 105 height 19
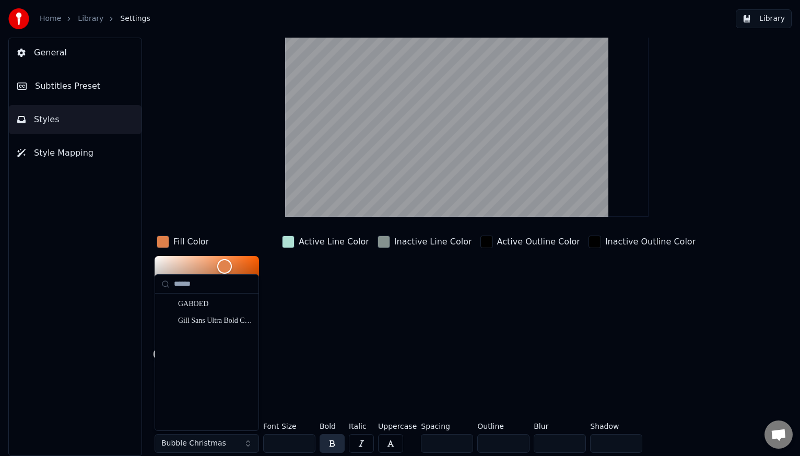
type input "******"
click at [236, 306] on div "GABOED" at bounding box center [215, 304] width 74 height 10
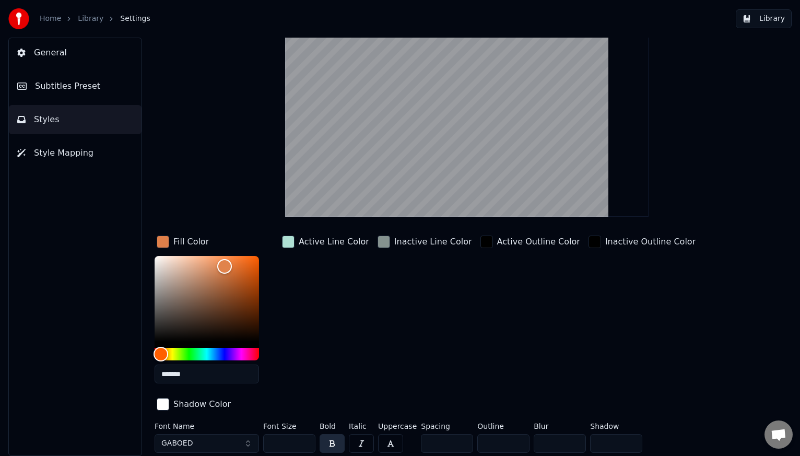
click at [292, 444] on input "***" at bounding box center [289, 443] width 52 height 19
drag, startPoint x: 292, startPoint y: 444, endPoint x: 248, endPoint y: 446, distance: 43.9
click at [248, 446] on div "Font Name GABOED Font Size *** Bold Italic Uppercase Spacing * Outline * Blur *…" at bounding box center [435, 440] width 560 height 34
type input "***"
click at [450, 388] on div "Inactive Line Color" at bounding box center [425, 313] width 99 height 158
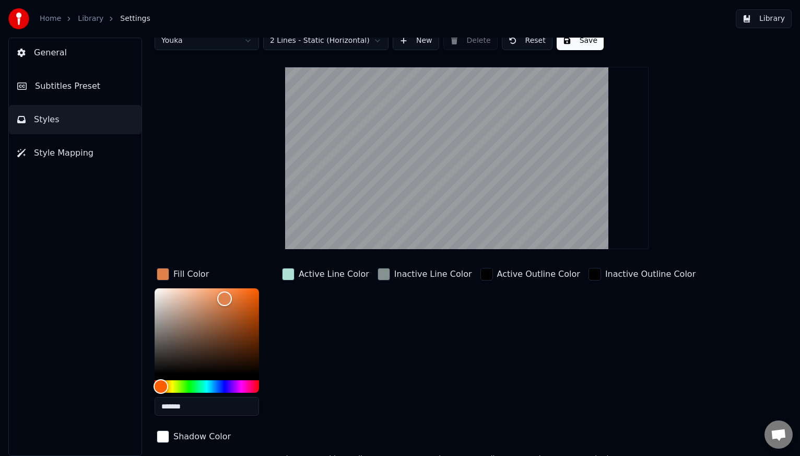
scroll to position [0, 0]
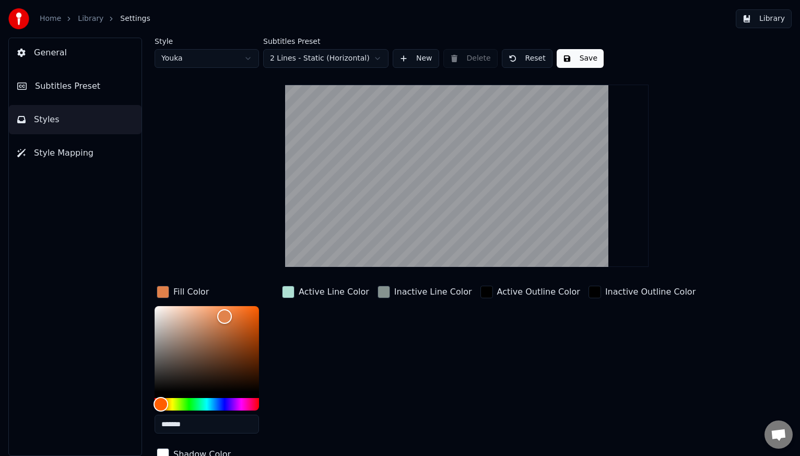
click at [585, 56] on button "Save" at bounding box center [580, 58] width 47 height 19
click at [775, 17] on button "Library" at bounding box center [764, 18] width 56 height 19
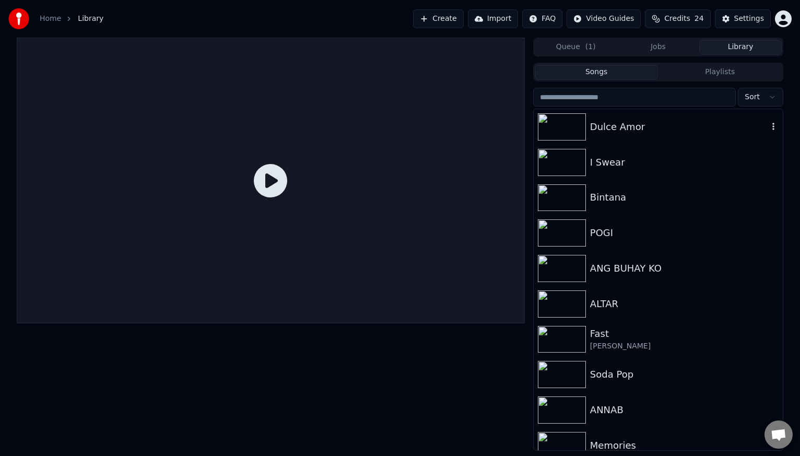
click at [653, 124] on div "Dulce Amor" at bounding box center [679, 127] width 178 height 15
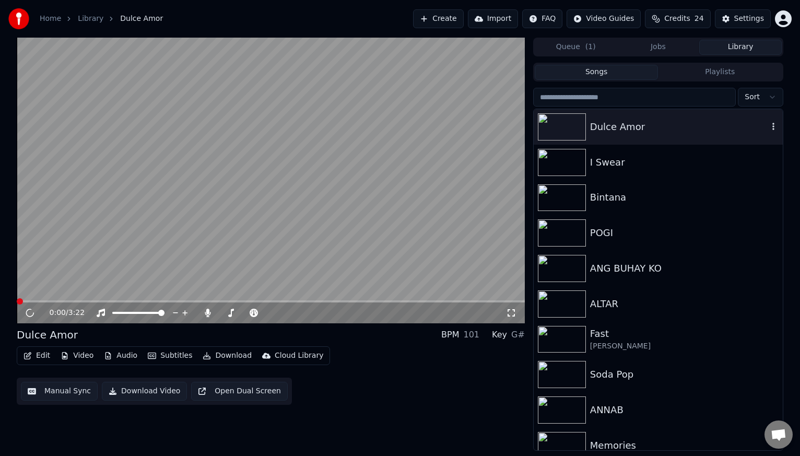
click at [653, 124] on div "Dulce Amor" at bounding box center [679, 127] width 178 height 15
click at [80, 355] on button "Video" at bounding box center [76, 356] width 41 height 15
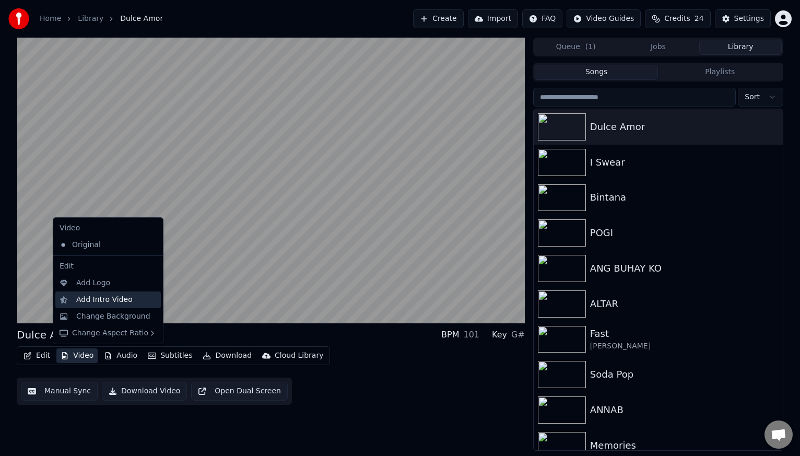
click at [84, 301] on div "Add Intro Video" at bounding box center [104, 300] width 56 height 10
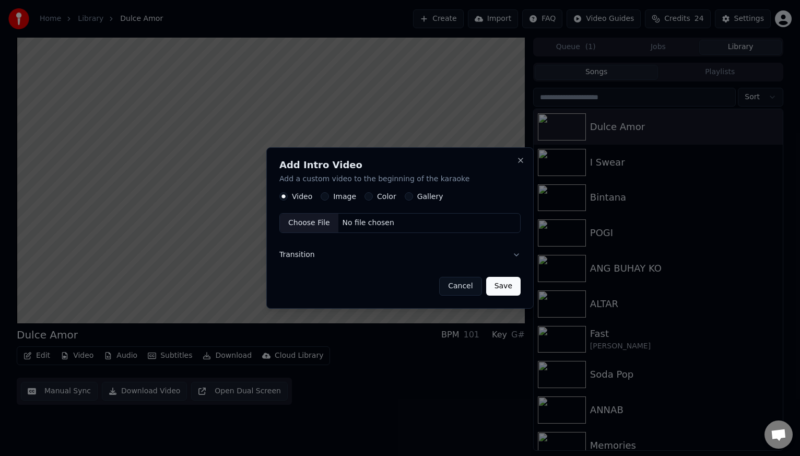
click at [324, 196] on button "Image" at bounding box center [325, 197] width 8 height 8
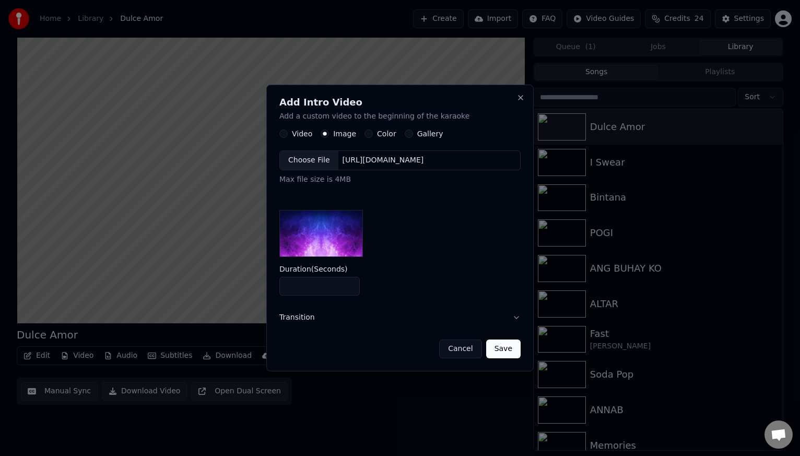
click at [310, 159] on div "Choose File" at bounding box center [309, 161] width 59 height 19
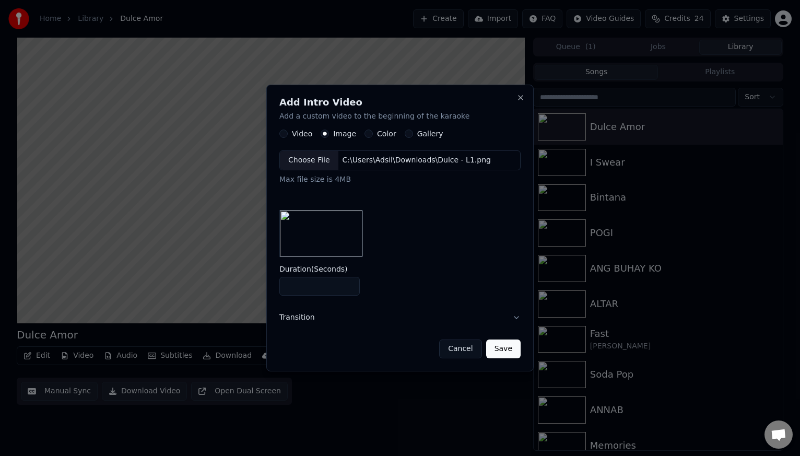
click at [498, 343] on button "Save" at bounding box center [503, 349] width 34 height 19
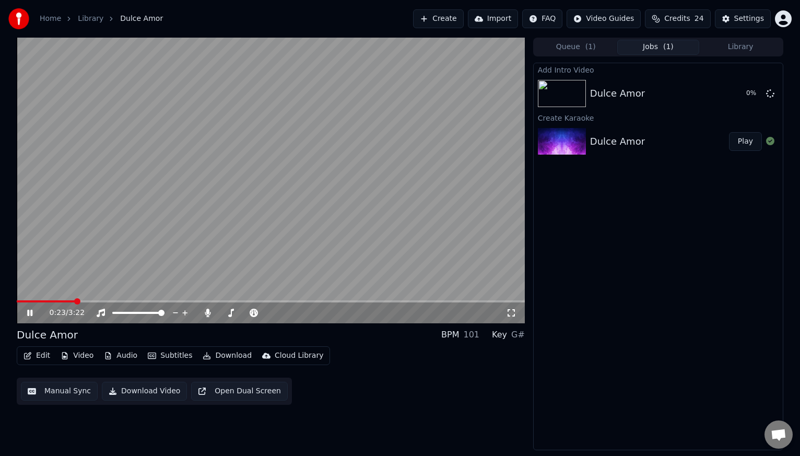
click at [29, 313] on icon at bounding box center [29, 313] width 5 height 6
click at [402, 398] on div "Edit Video Audio Subtitles Download Cloud Library Manual Sync Download Video Op…" at bounding box center [271, 375] width 508 height 59
click at [749, 90] on button "Play" at bounding box center [745, 93] width 33 height 19
click at [33, 312] on icon at bounding box center [37, 313] width 25 height 8
click at [700, 288] on div "Add Intro Video Dulce Amor Play Create Karaoke Dulce Amor Play" at bounding box center [658, 257] width 250 height 388
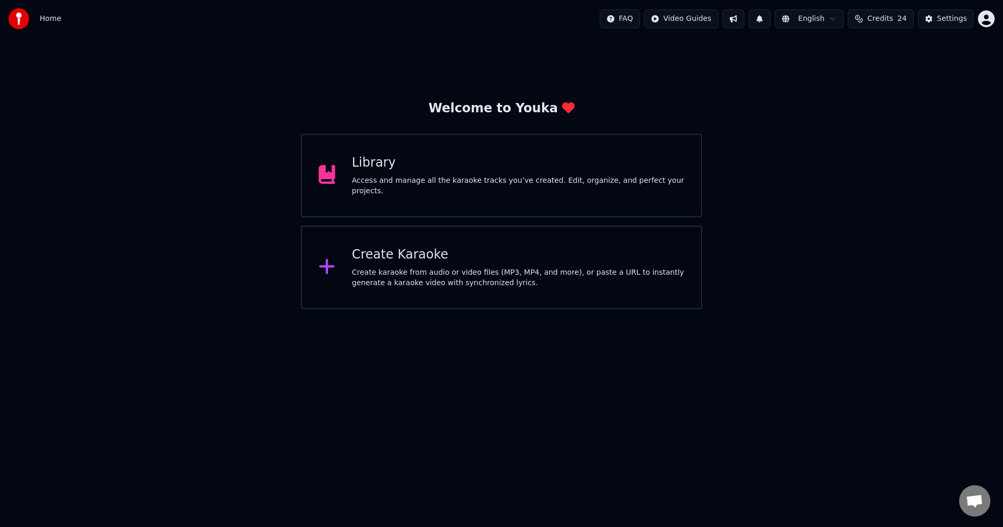
click at [434, 171] on div "Library" at bounding box center [518, 163] width 333 height 17
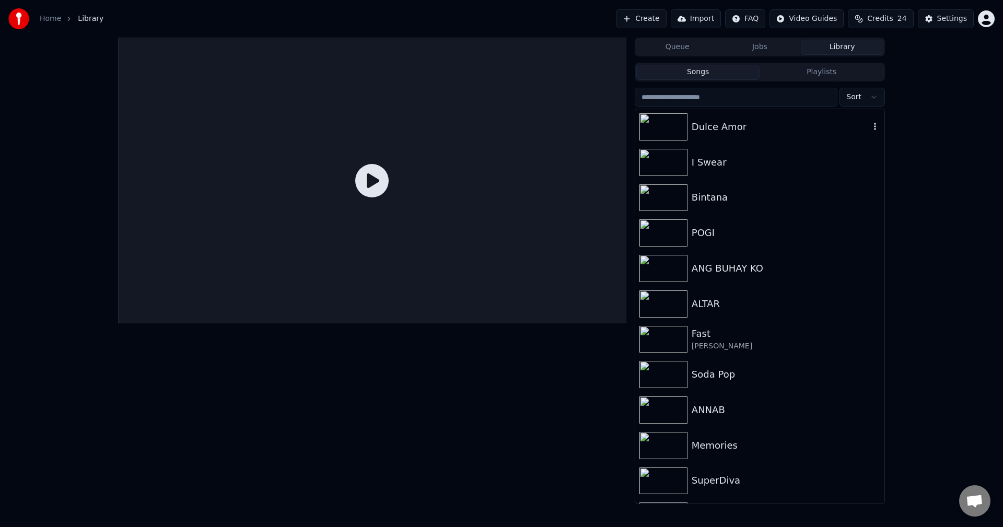
click at [757, 128] on div "Dulce Amor" at bounding box center [781, 127] width 178 height 15
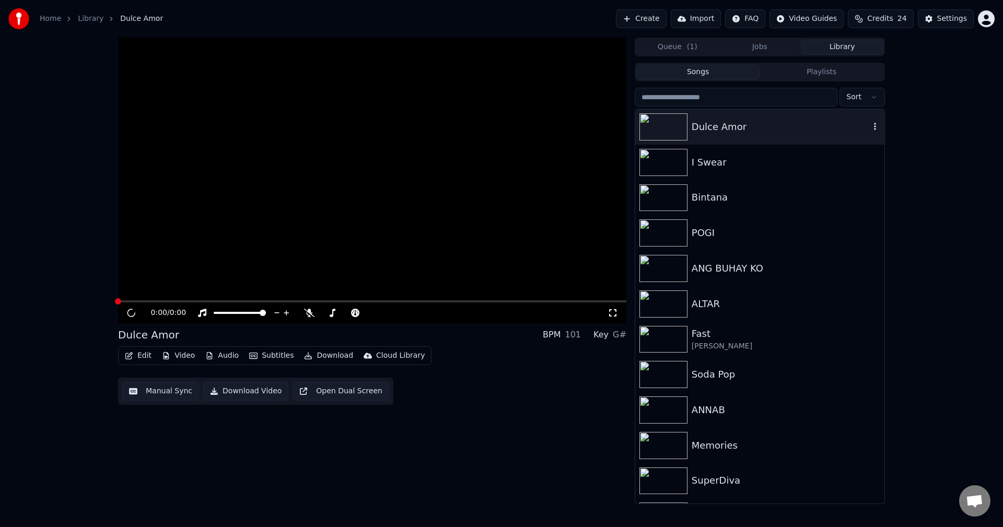
click at [757, 128] on div "Dulce Amor" at bounding box center [781, 127] width 178 height 15
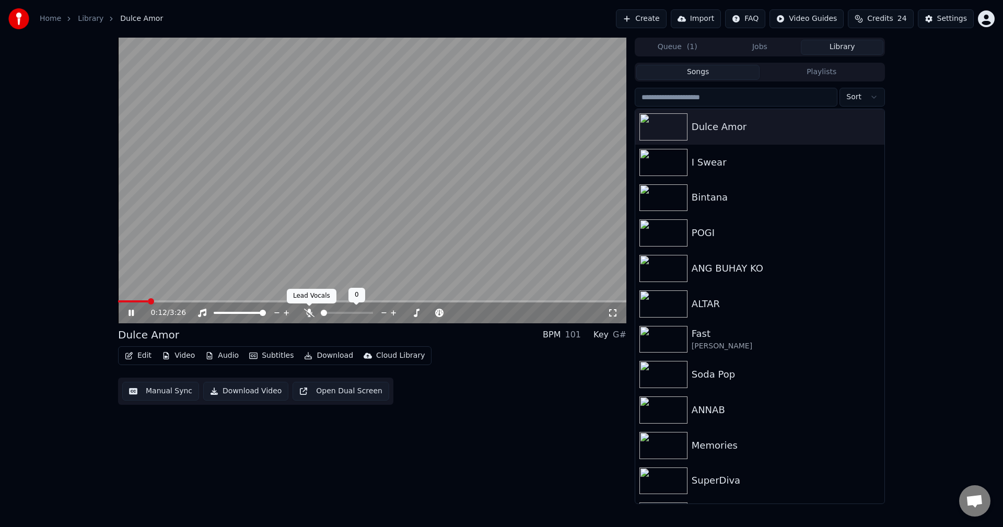
click at [306, 310] on icon at bounding box center [309, 313] width 10 height 8
click at [760, 127] on div "Dulce Amor" at bounding box center [781, 127] width 178 height 15
click at [254, 393] on button "Download Video" at bounding box center [245, 391] width 85 height 19
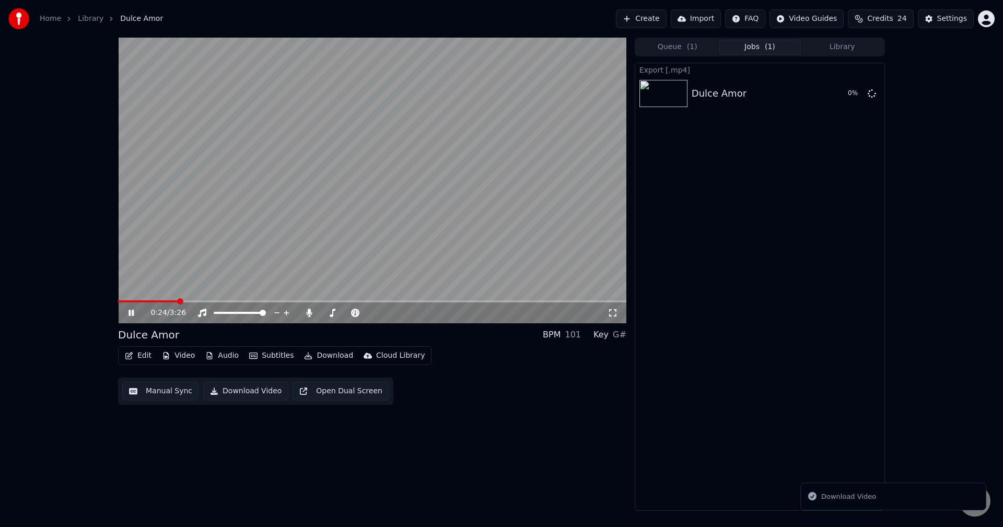
click at [130, 313] on icon at bounding box center [131, 313] width 5 height 6
click at [506, 422] on div "0:24 / 3:26 Dulce Amor BPM 101 Key G# Edit Video Audio Subtitles Download Cloud…" at bounding box center [372, 274] width 508 height 473
